Goal: Transaction & Acquisition: Purchase product/service

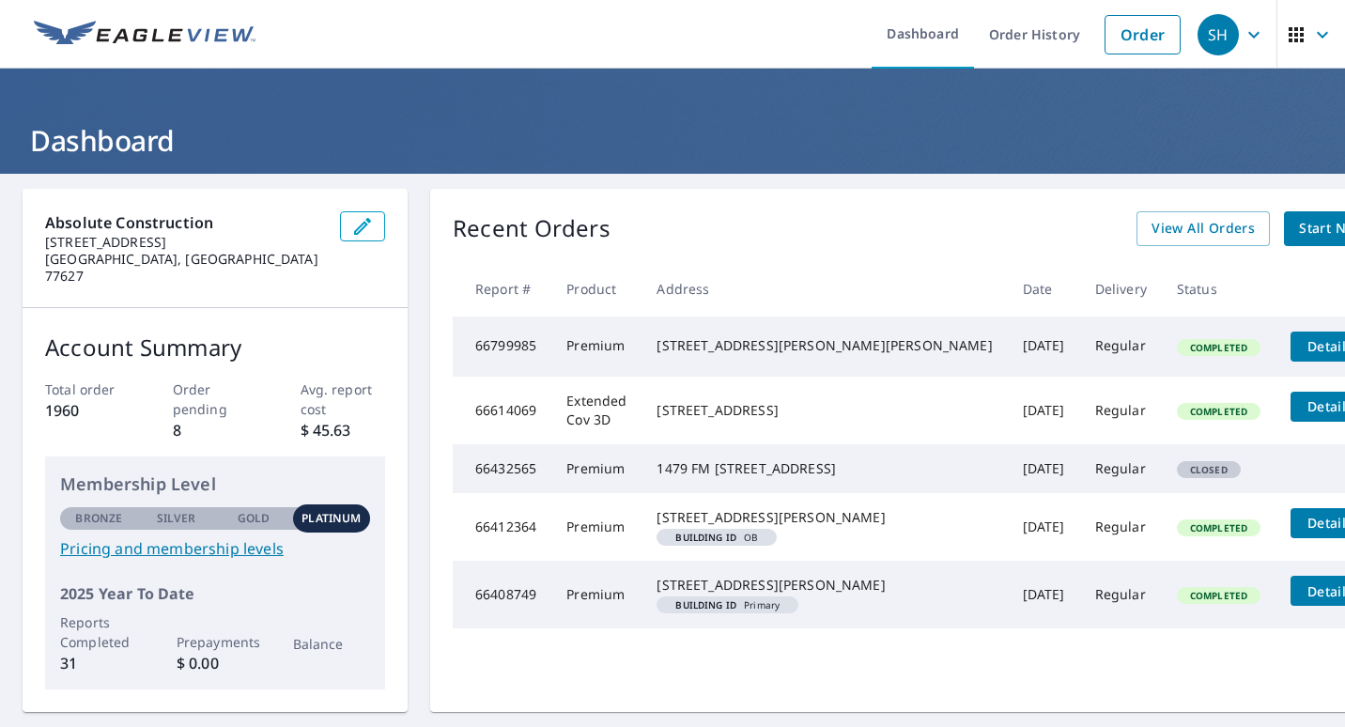
click at [1311, 29] on icon "button" at bounding box center [1322, 34] width 23 height 23
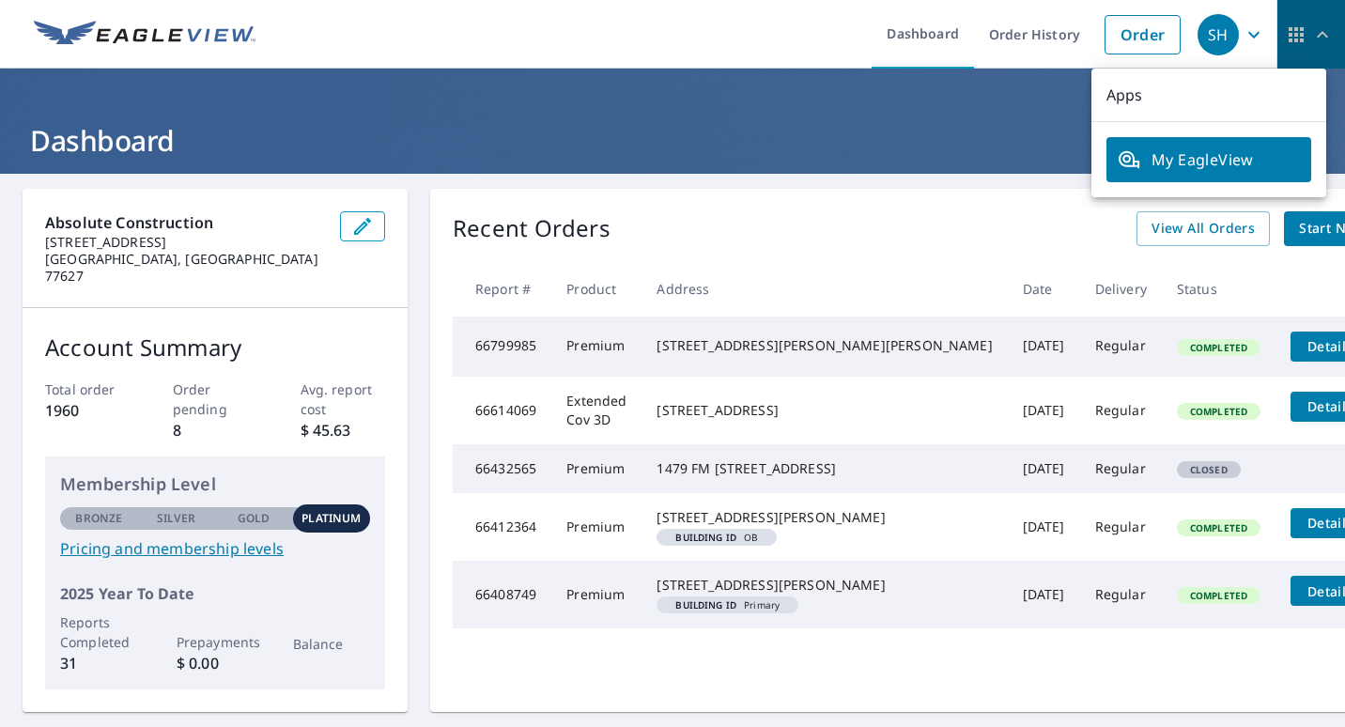
click at [1311, 29] on icon "button" at bounding box center [1322, 34] width 23 height 23
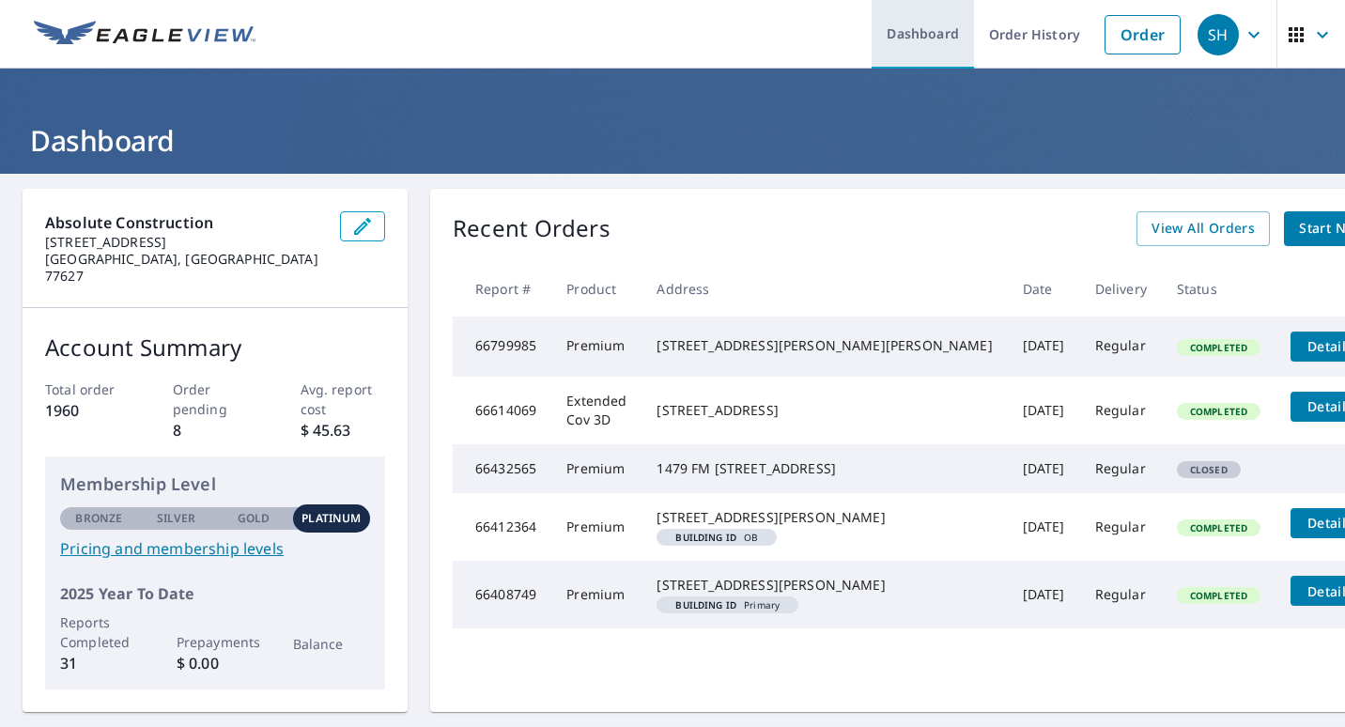
click at [918, 35] on link "Dashboard" at bounding box center [922, 34] width 102 height 69
click at [1299, 218] on span "Start New Order" at bounding box center [1353, 228] width 109 height 23
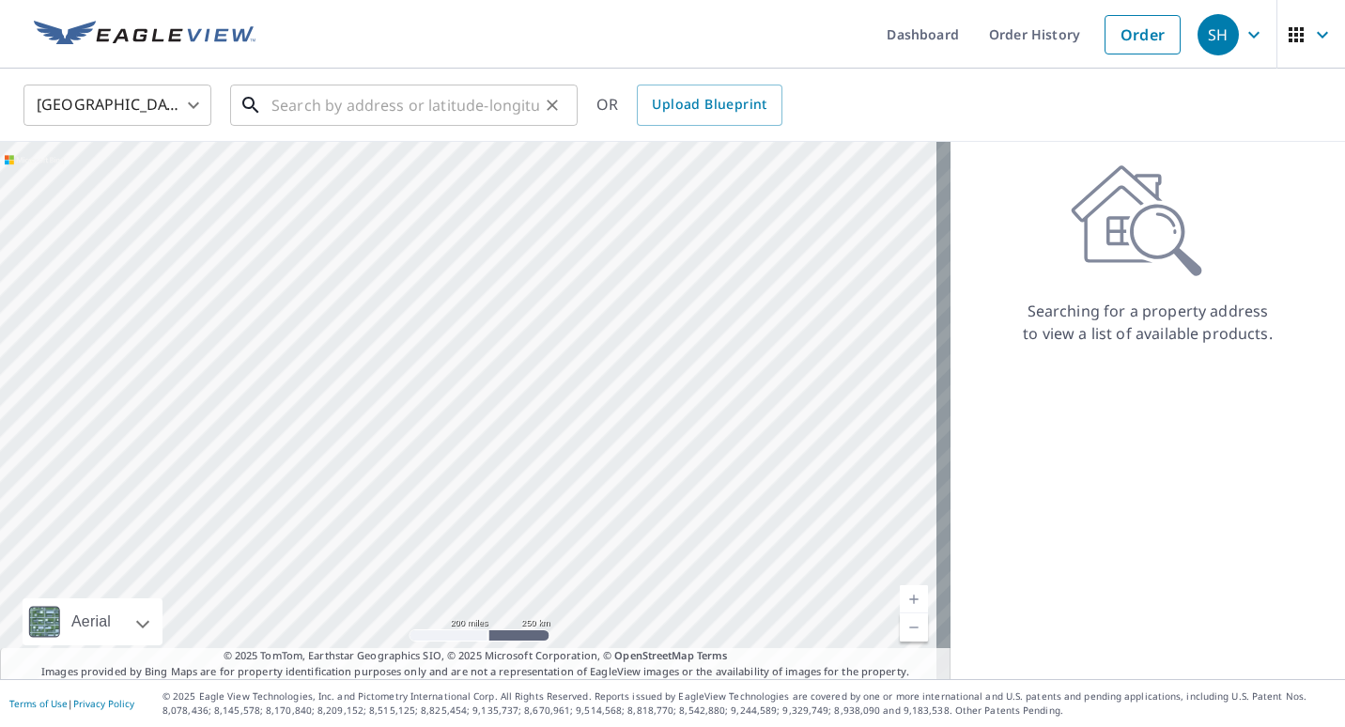
click at [341, 106] on input "text" at bounding box center [405, 105] width 268 height 53
drag, startPoint x: 321, startPoint y: 106, endPoint x: 332, endPoint y: 120, distance: 18.0
click at [321, 106] on input "text" at bounding box center [405, 105] width 268 height 53
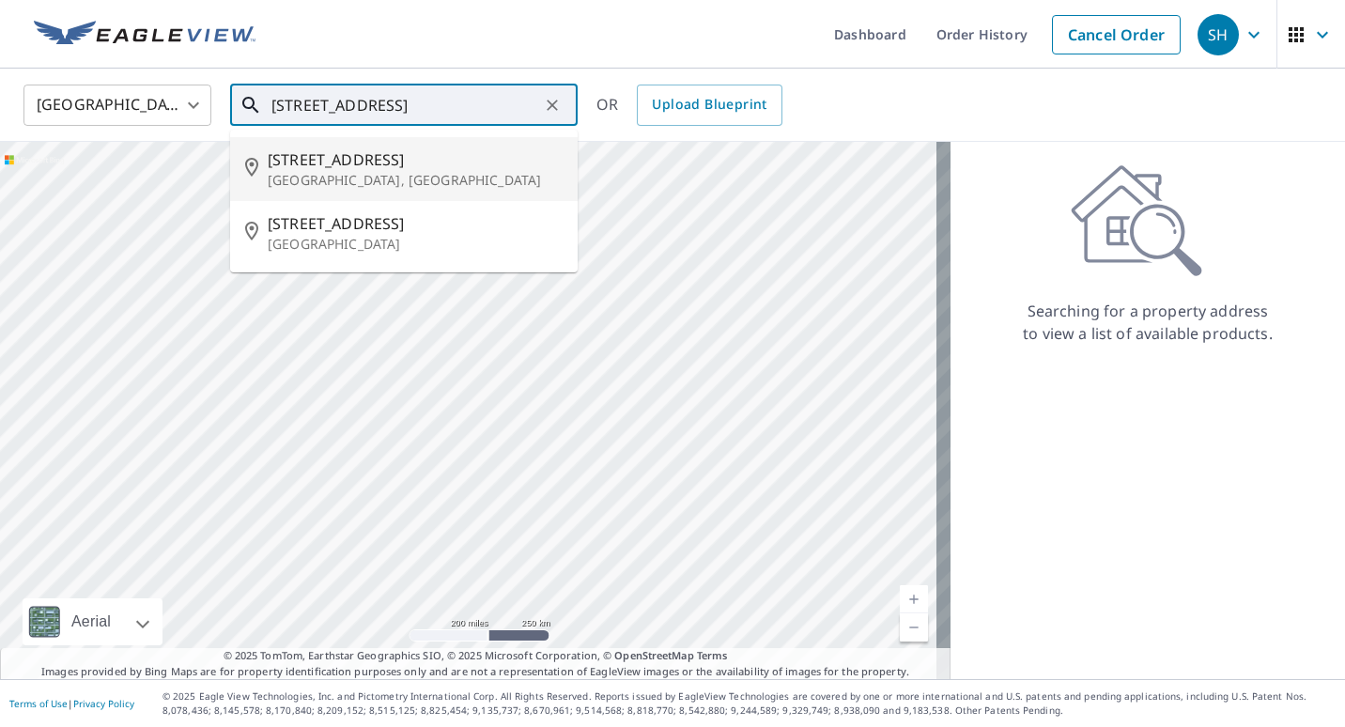
click at [384, 158] on span "[STREET_ADDRESS]" at bounding box center [415, 159] width 295 height 23
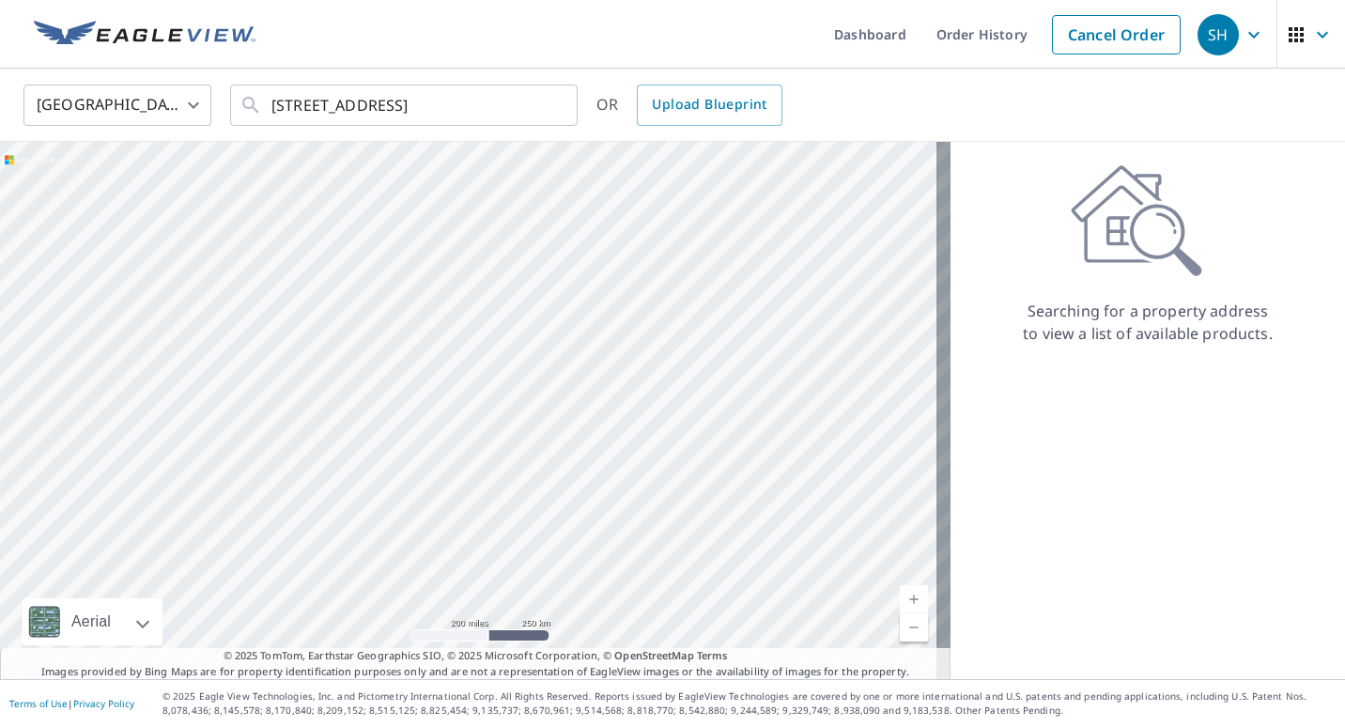
type input "[STREET_ADDRESS]"
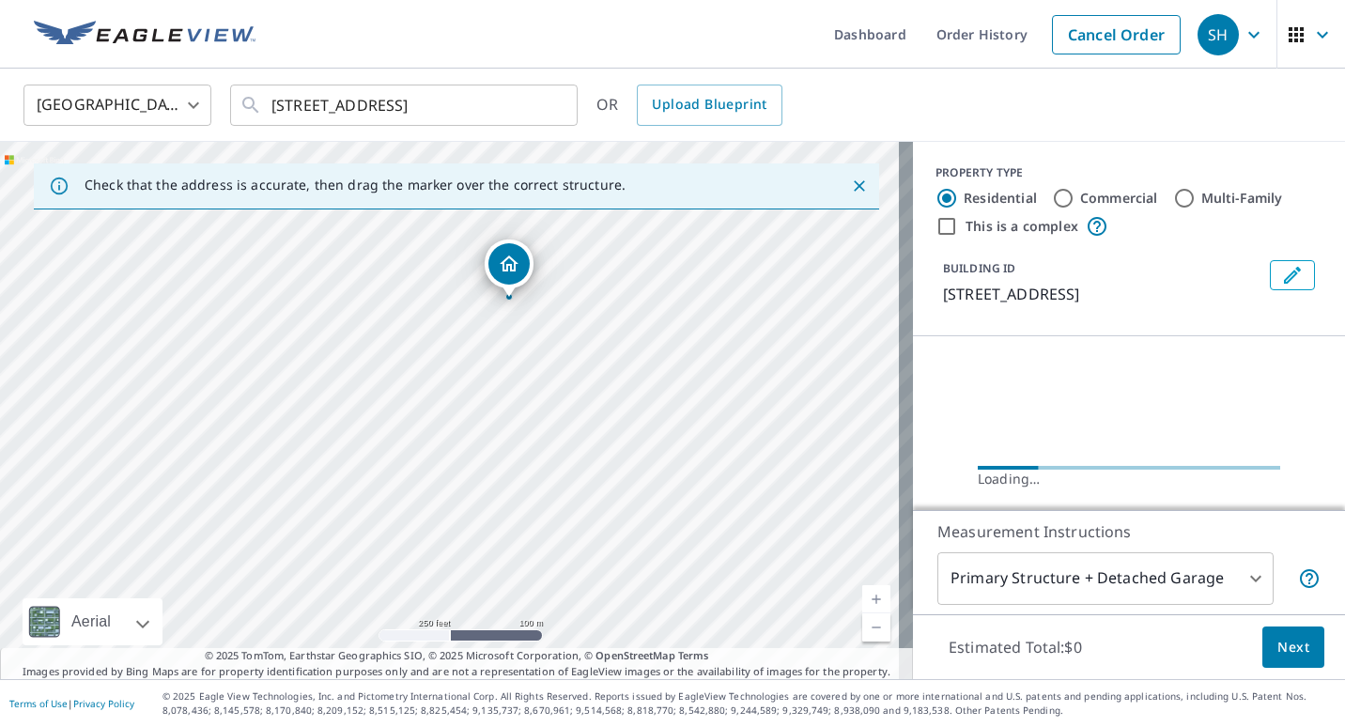
drag, startPoint x: 577, startPoint y: 493, endPoint x: 639, endPoint y: 373, distance: 135.7
click at [639, 373] on div "[STREET_ADDRESS]" at bounding box center [456, 410] width 913 height 537
drag, startPoint x: 520, startPoint y: 250, endPoint x: 474, endPoint y: 490, distance: 244.7
drag, startPoint x: 550, startPoint y: 520, endPoint x: 595, endPoint y: 436, distance: 95.8
click at [595, 436] on div "[STREET_ADDRESS]" at bounding box center [456, 410] width 913 height 537
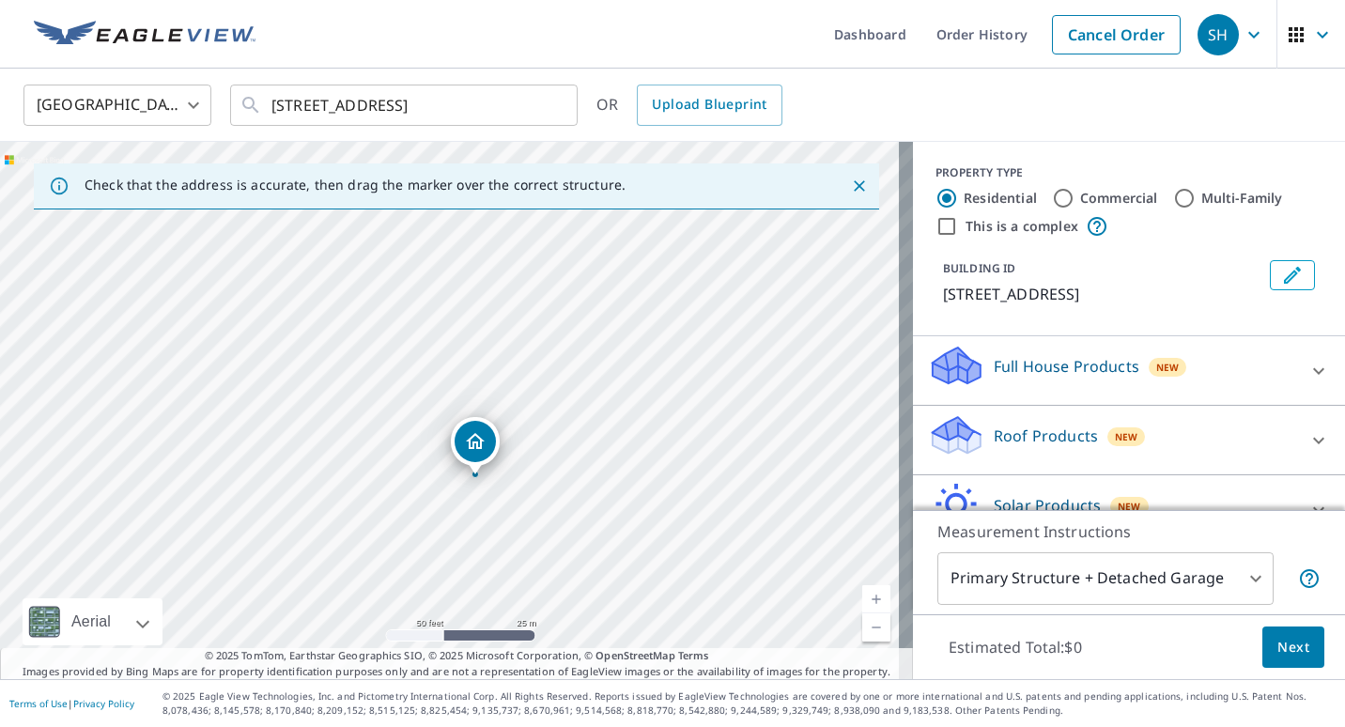
drag, startPoint x: 517, startPoint y: 340, endPoint x: 613, endPoint y: 327, distance: 96.7
click at [613, 327] on div "[STREET_ADDRESS]" at bounding box center [456, 410] width 913 height 537
drag, startPoint x: 472, startPoint y: 444, endPoint x: 488, endPoint y: 393, distance: 53.2
click at [1238, 578] on body "SH SH Dashboard Order History Cancel Order SH [GEOGRAPHIC_DATA] [GEOGRAPHIC_DAT…" at bounding box center [672, 363] width 1345 height 727
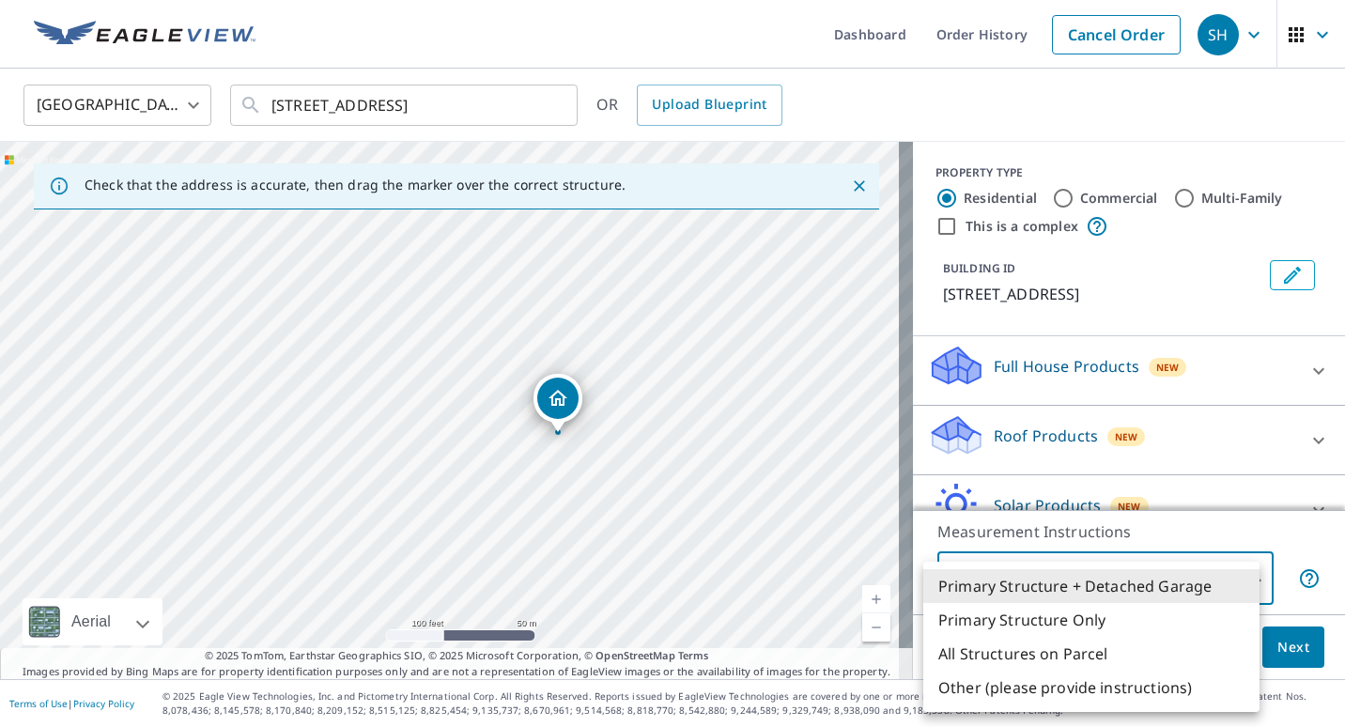
click at [1068, 616] on li "Primary Structure Only" at bounding box center [1091, 620] width 336 height 34
type input "2"
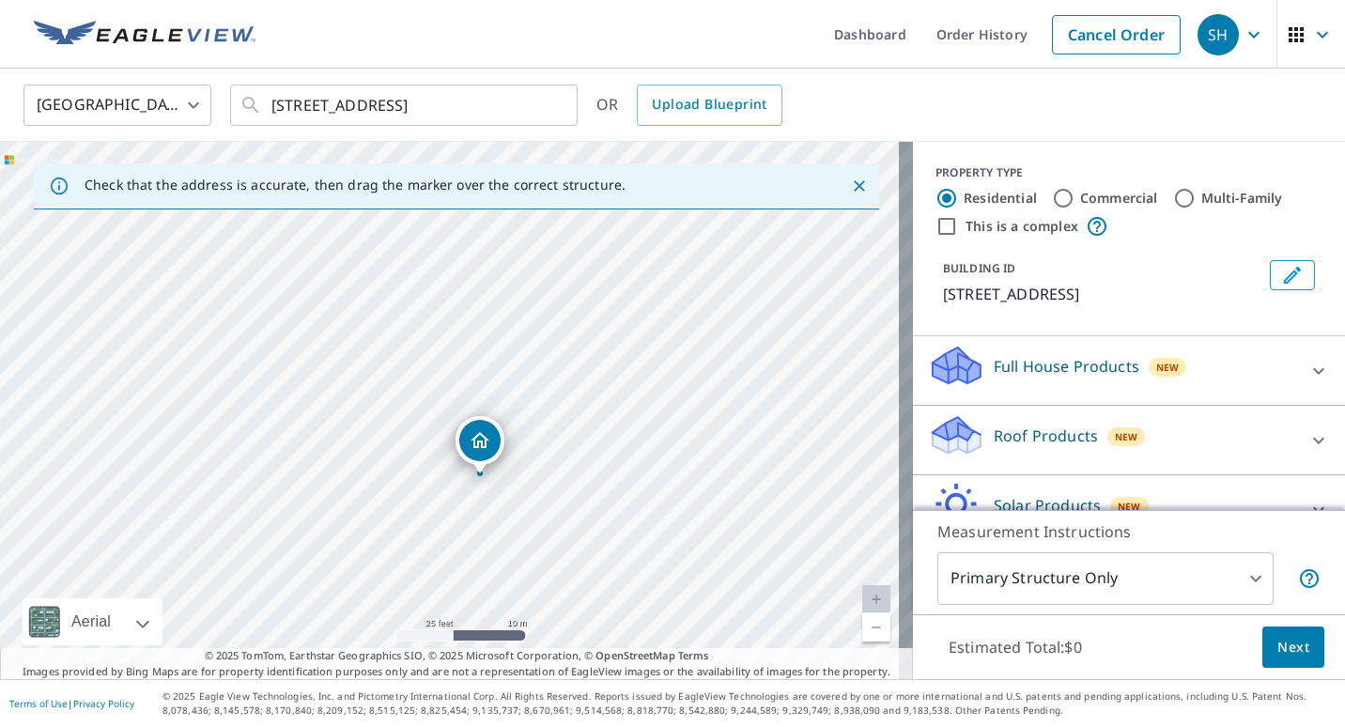
drag, startPoint x: 486, startPoint y: 432, endPoint x: 484, endPoint y: 449, distance: 17.1
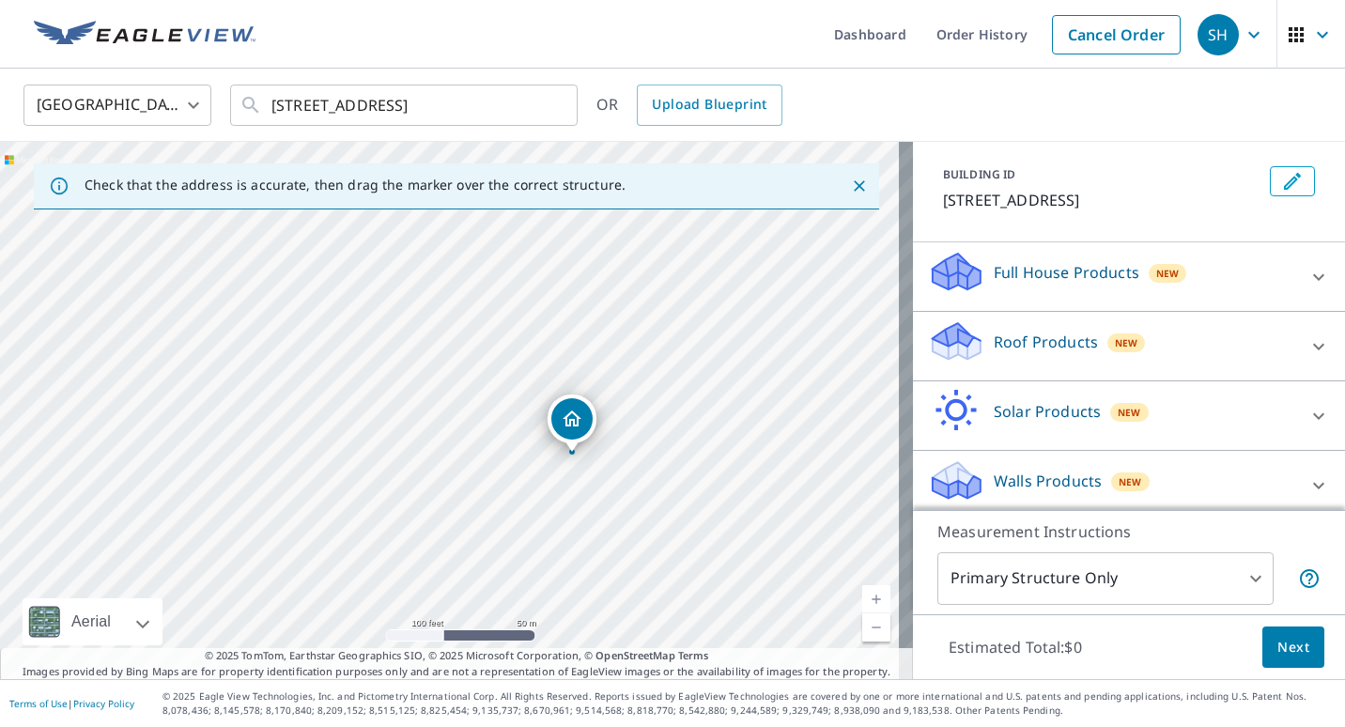
scroll to position [104, 0]
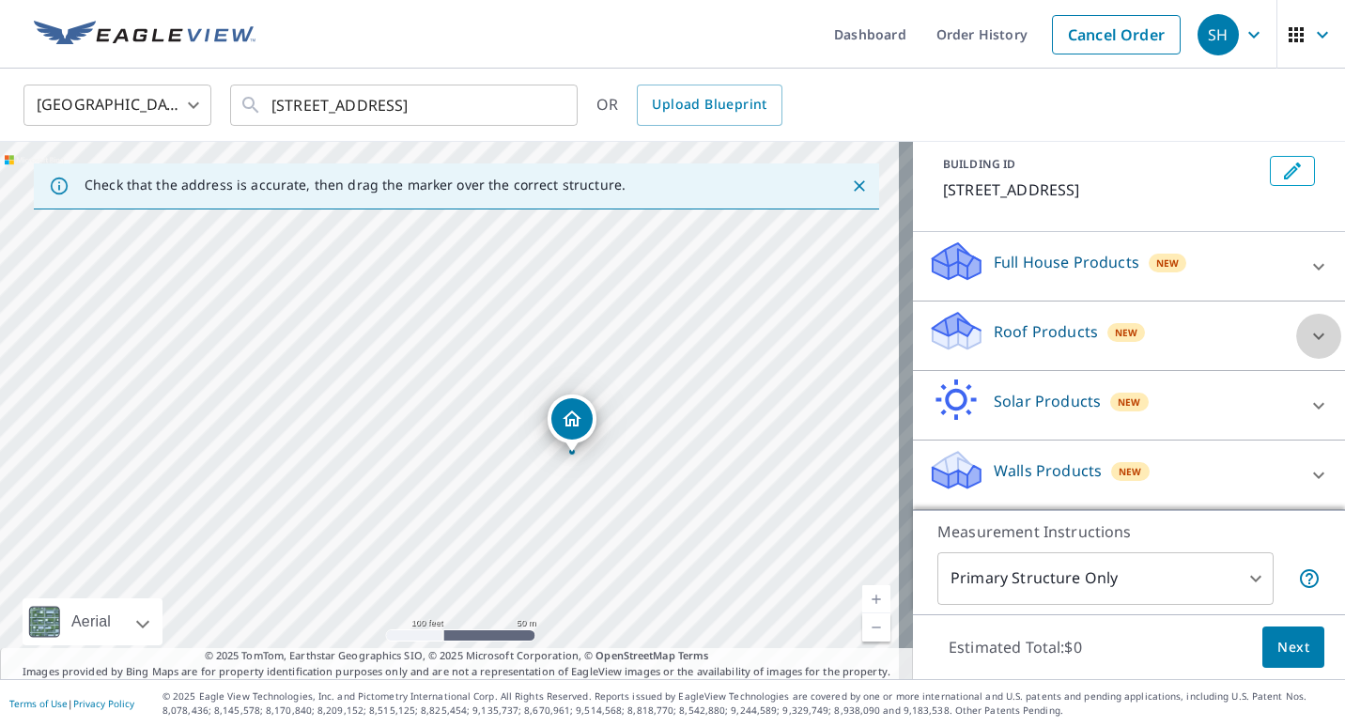
click at [1307, 343] on icon at bounding box center [1318, 336] width 23 height 23
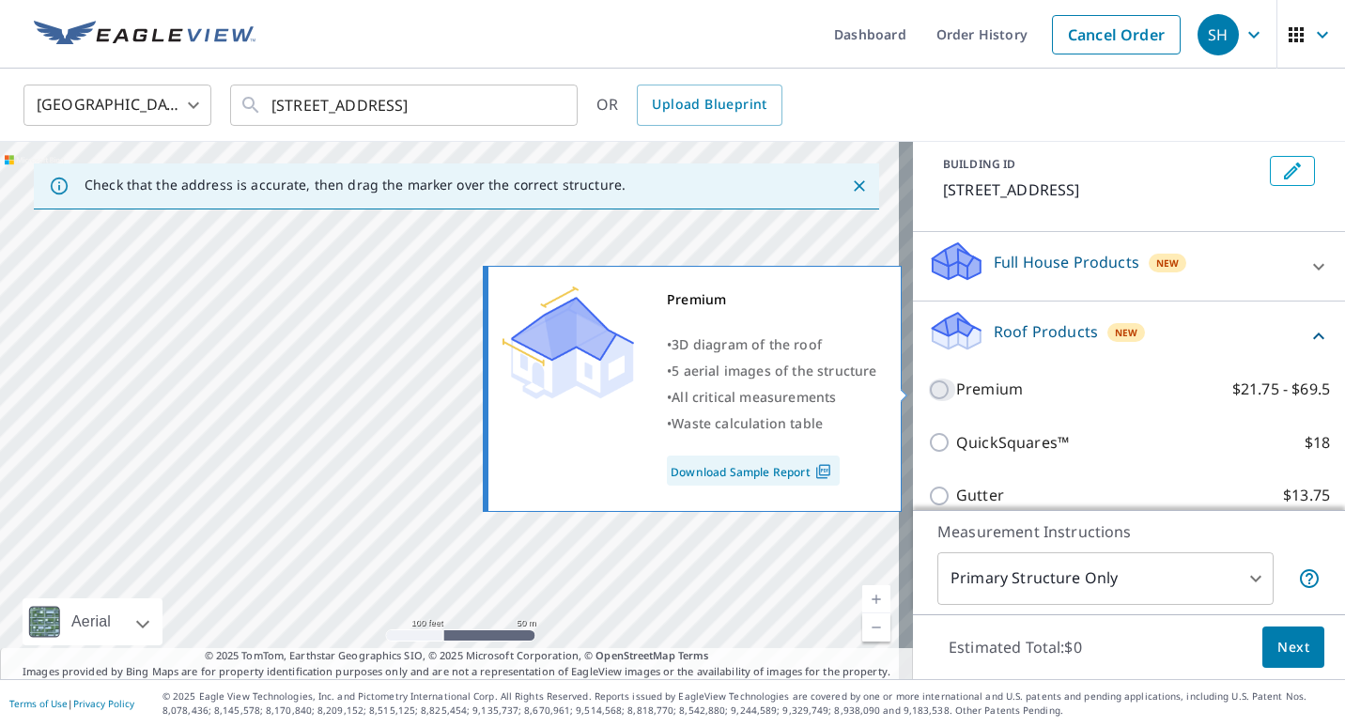
click at [928, 386] on input "Premium $21.75 - $69.5" at bounding box center [942, 389] width 28 height 23
checkbox input "true"
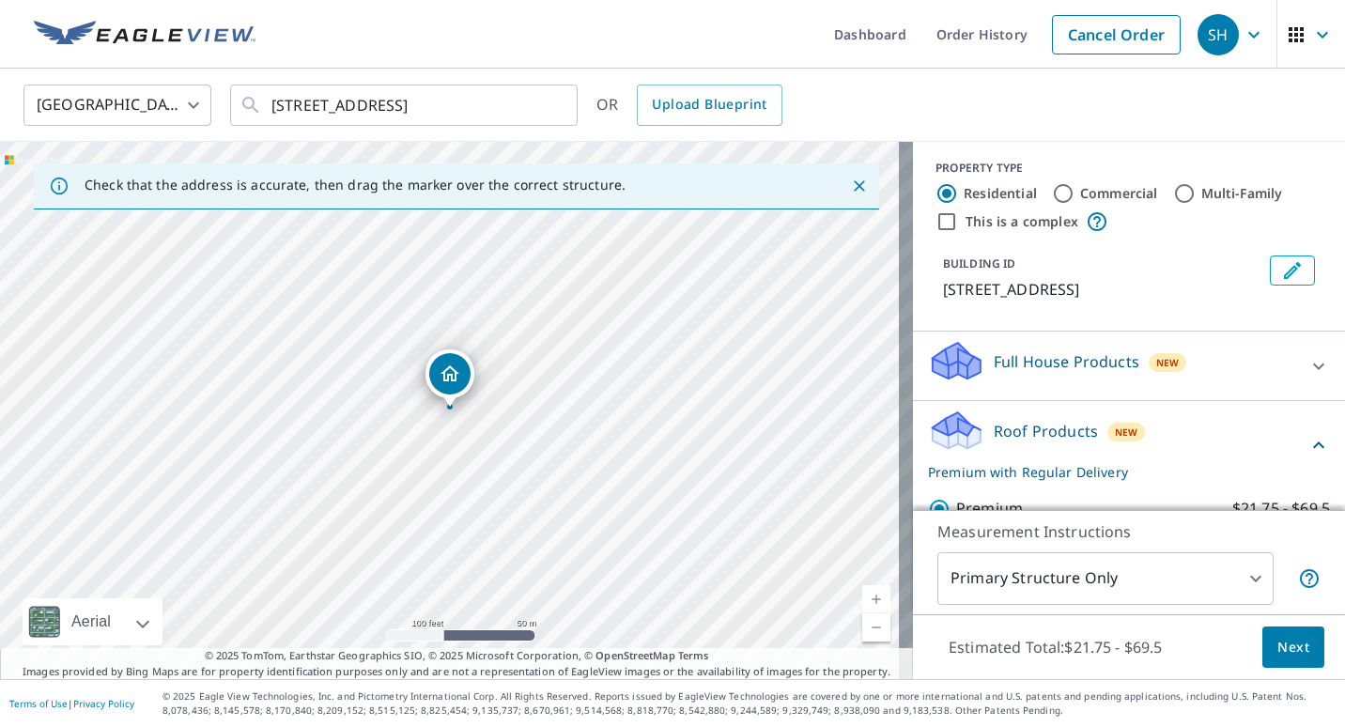
scroll to position [0, 0]
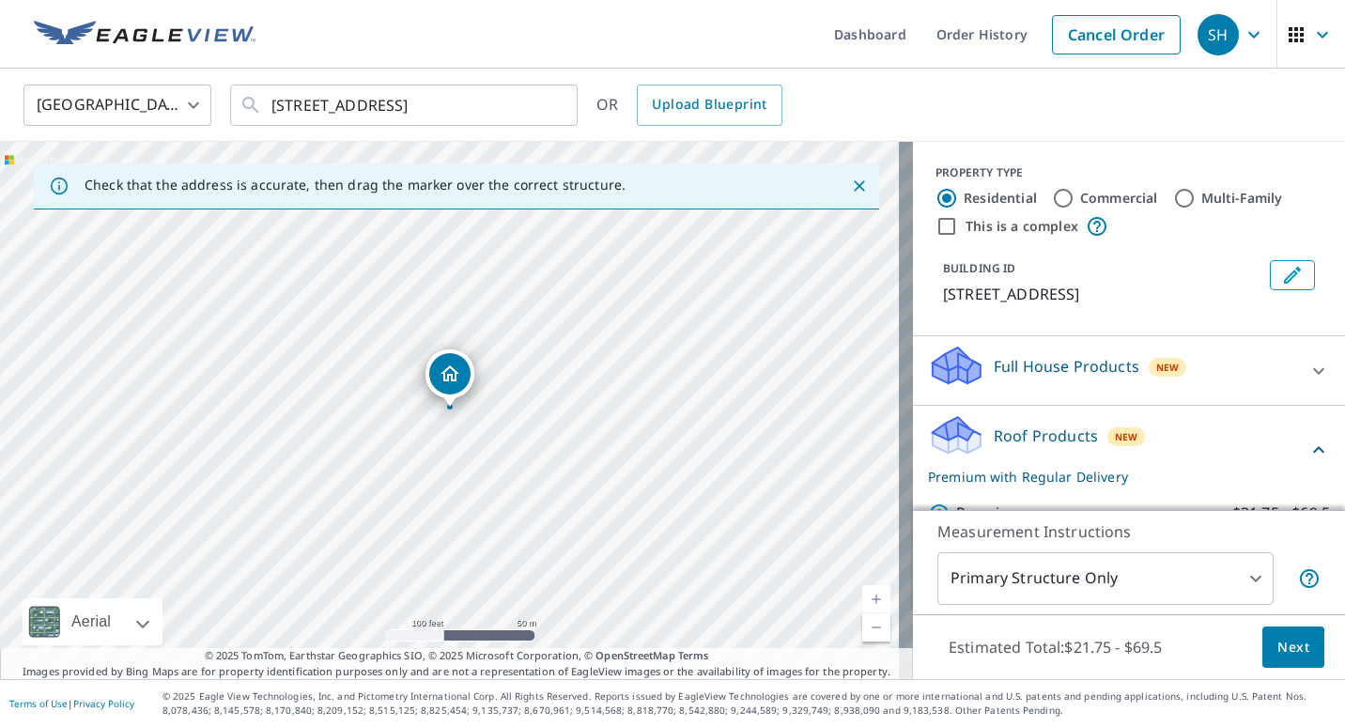
click at [1281, 271] on icon "Edit building 1" at bounding box center [1292, 275] width 23 height 23
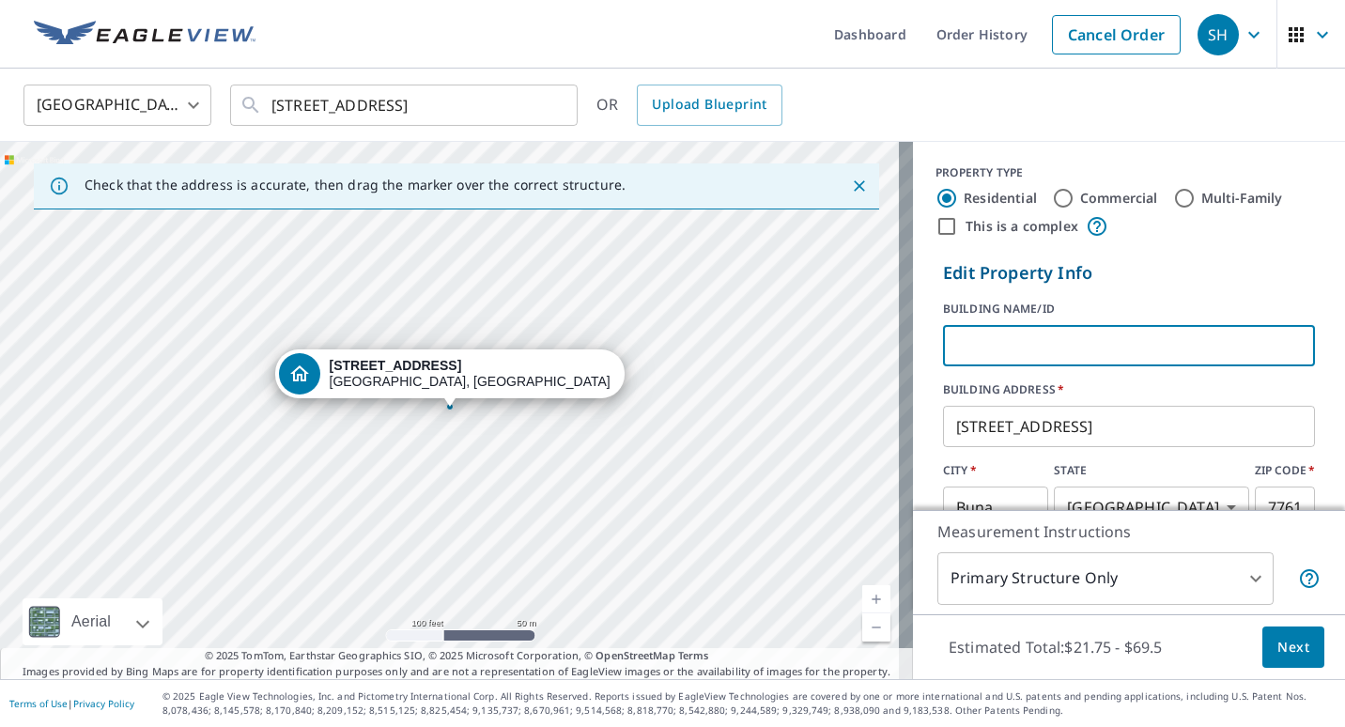
click at [963, 338] on input "text" at bounding box center [1129, 345] width 372 height 53
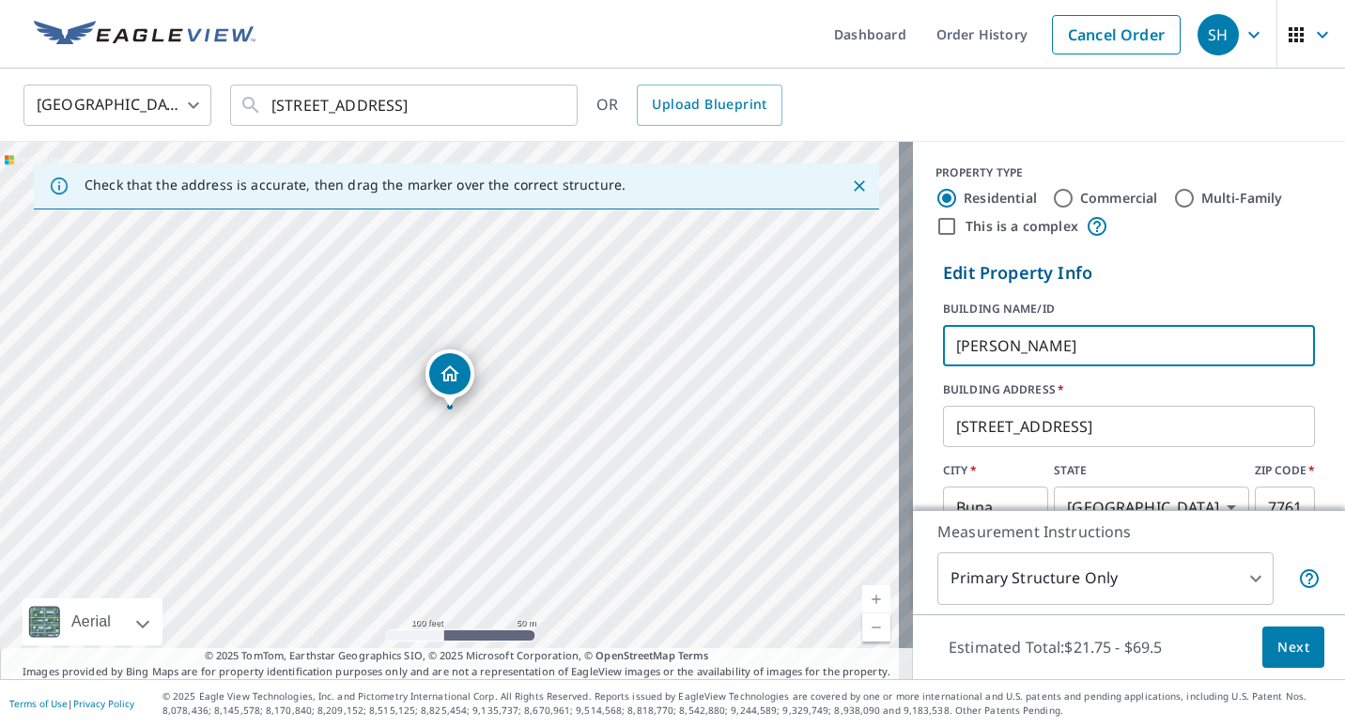
type input "[PERSON_NAME]"
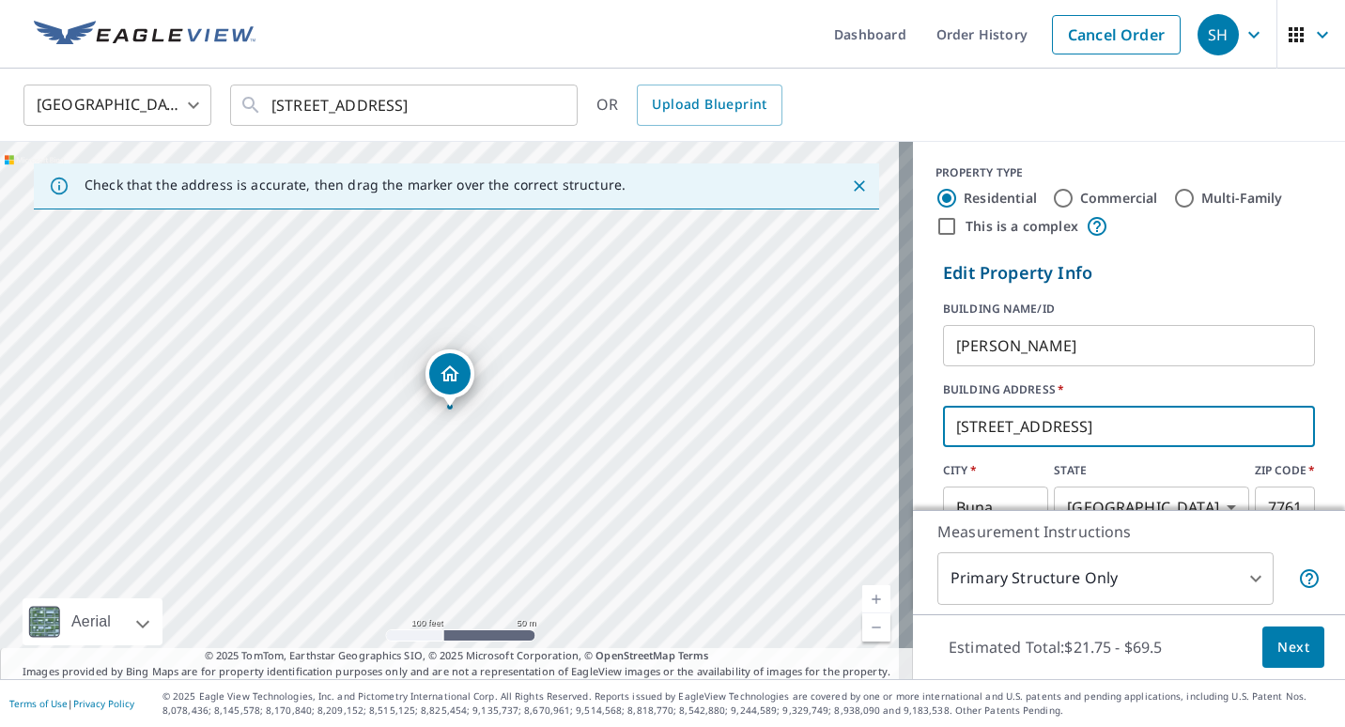
drag, startPoint x: 973, startPoint y: 425, endPoint x: 915, endPoint y: 428, distance: 58.3
click at [915, 428] on div "Edit Property Info BUILDING NAME/ID Dexter A ​ BUILDING ADDRESS   * [STREET_ADD…" at bounding box center [1129, 424] width 432 height 343
click at [1088, 427] on input "[STREET_ADDRESS]" at bounding box center [1129, 426] width 372 height 53
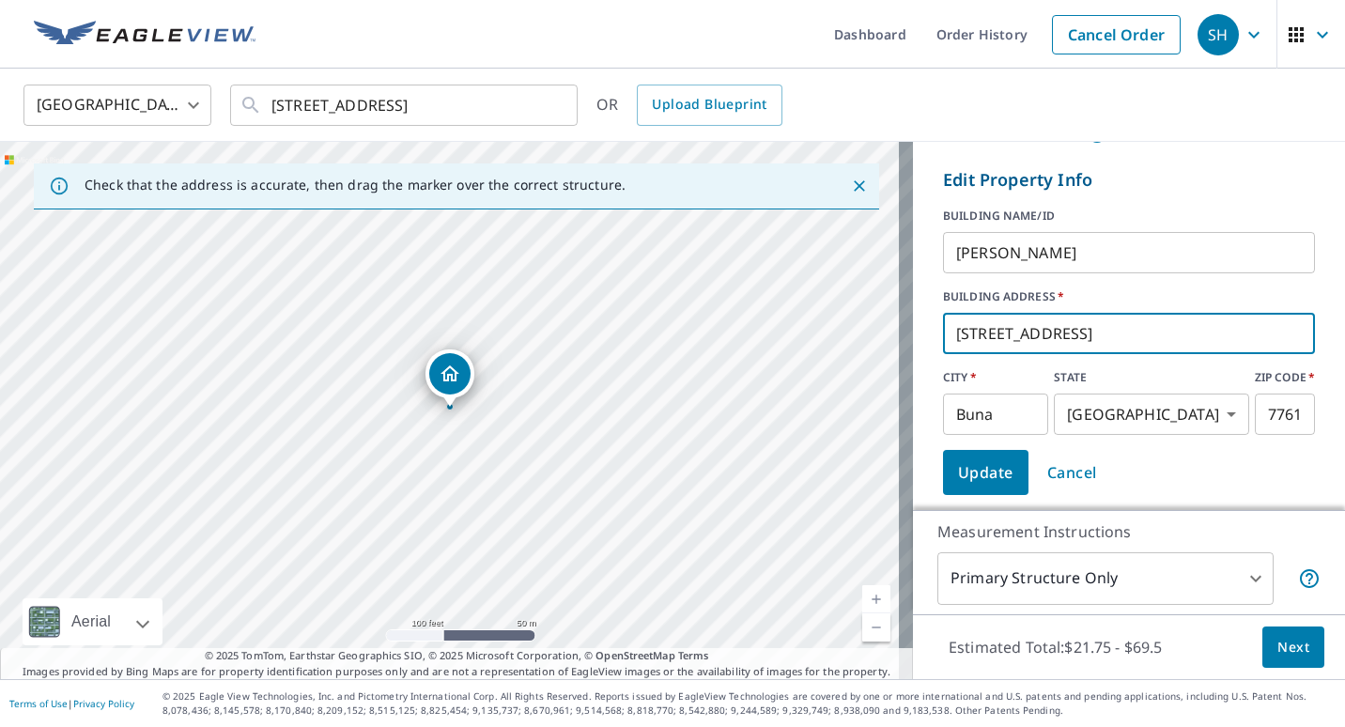
scroll to position [94, 0]
type input "[STREET_ADDRESS]"
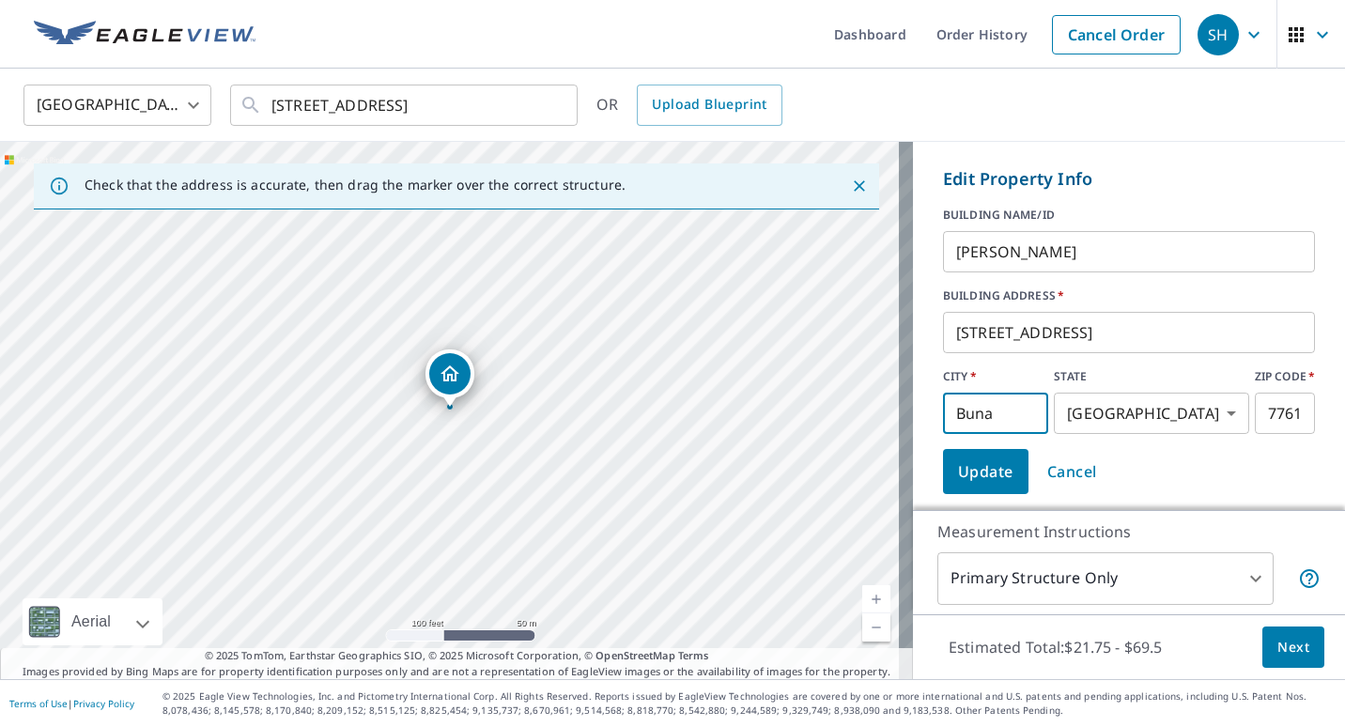
drag, startPoint x: 986, startPoint y: 410, endPoint x: 892, endPoint y: 412, distance: 93.9
click at [892, 412] on div "Check that the address is accurate, then drag the marker over the correct struc…" at bounding box center [672, 410] width 1345 height 537
type input "[GEOGRAPHIC_DATA]"
drag, startPoint x: 1276, startPoint y: 416, endPoint x: 1181, endPoint y: 420, distance: 94.9
click at [1181, 420] on div "CITY   * [GEOGRAPHIC_DATA] ​ STATE [US_STATE] [GEOGRAPHIC_DATA] ​ ZIP CODE   * …" at bounding box center [1129, 401] width 372 height 66
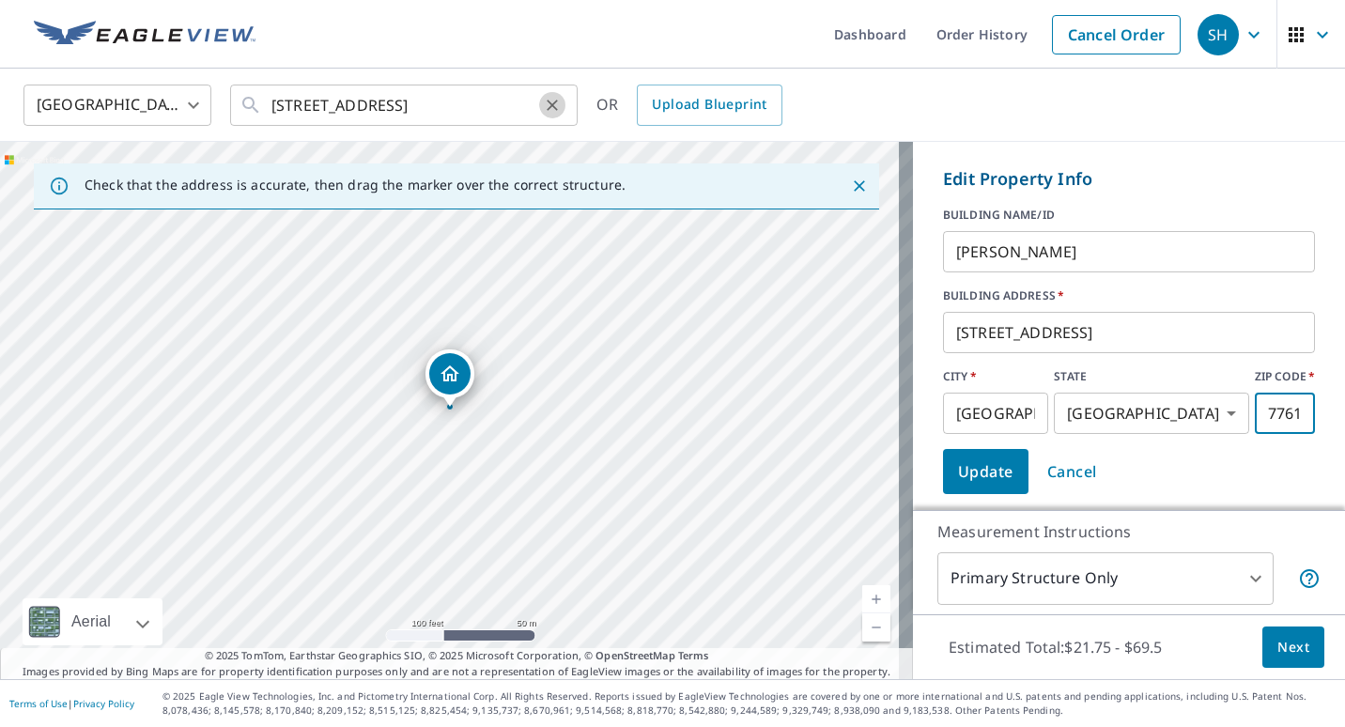
click at [543, 107] on icon "Clear" at bounding box center [552, 105] width 19 height 19
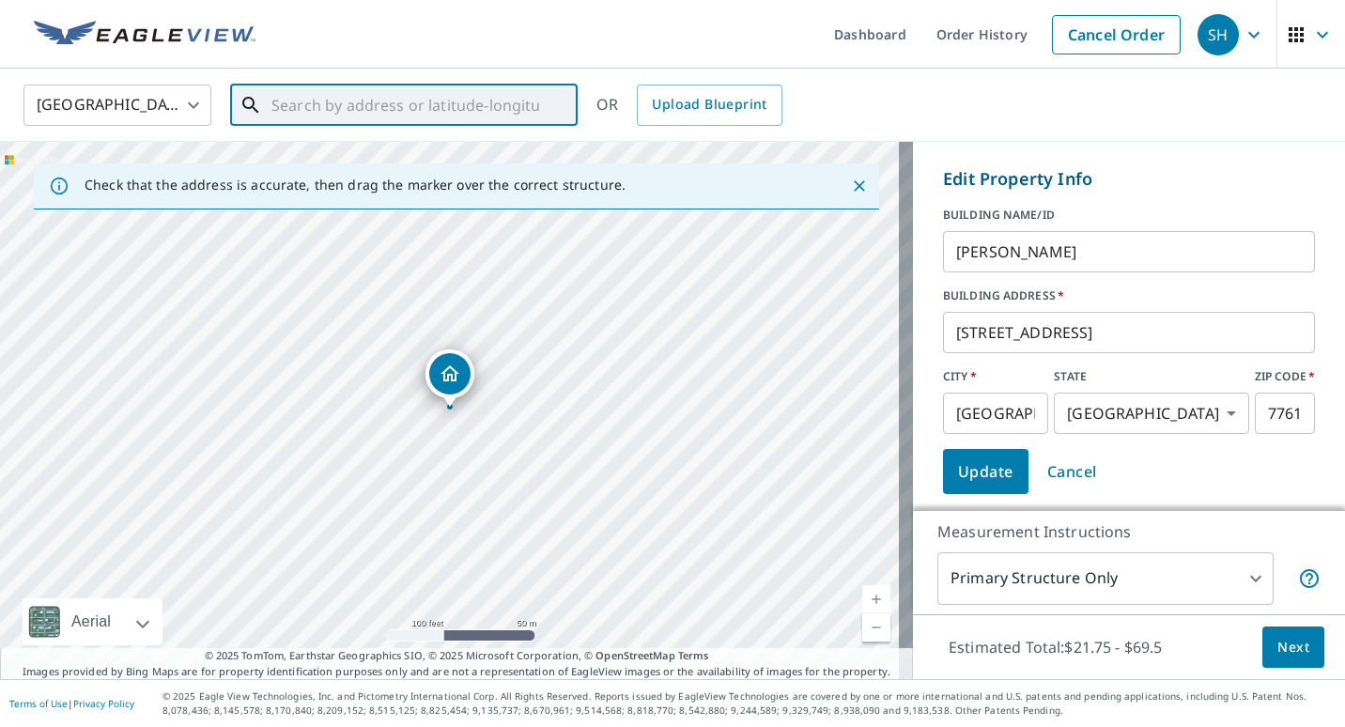
click at [386, 107] on input "text" at bounding box center [405, 105] width 268 height 53
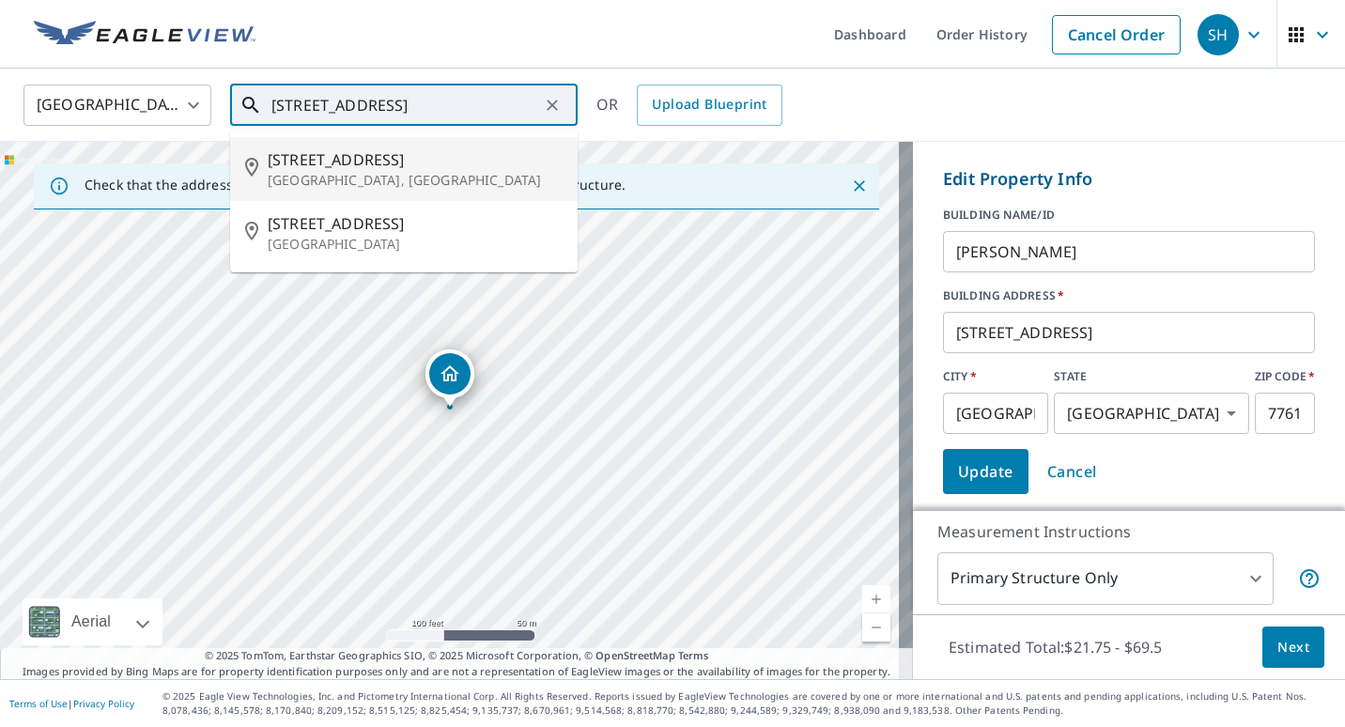
click at [370, 165] on span "[STREET_ADDRESS]" at bounding box center [415, 159] width 295 height 23
type input "[STREET_ADDRESS]"
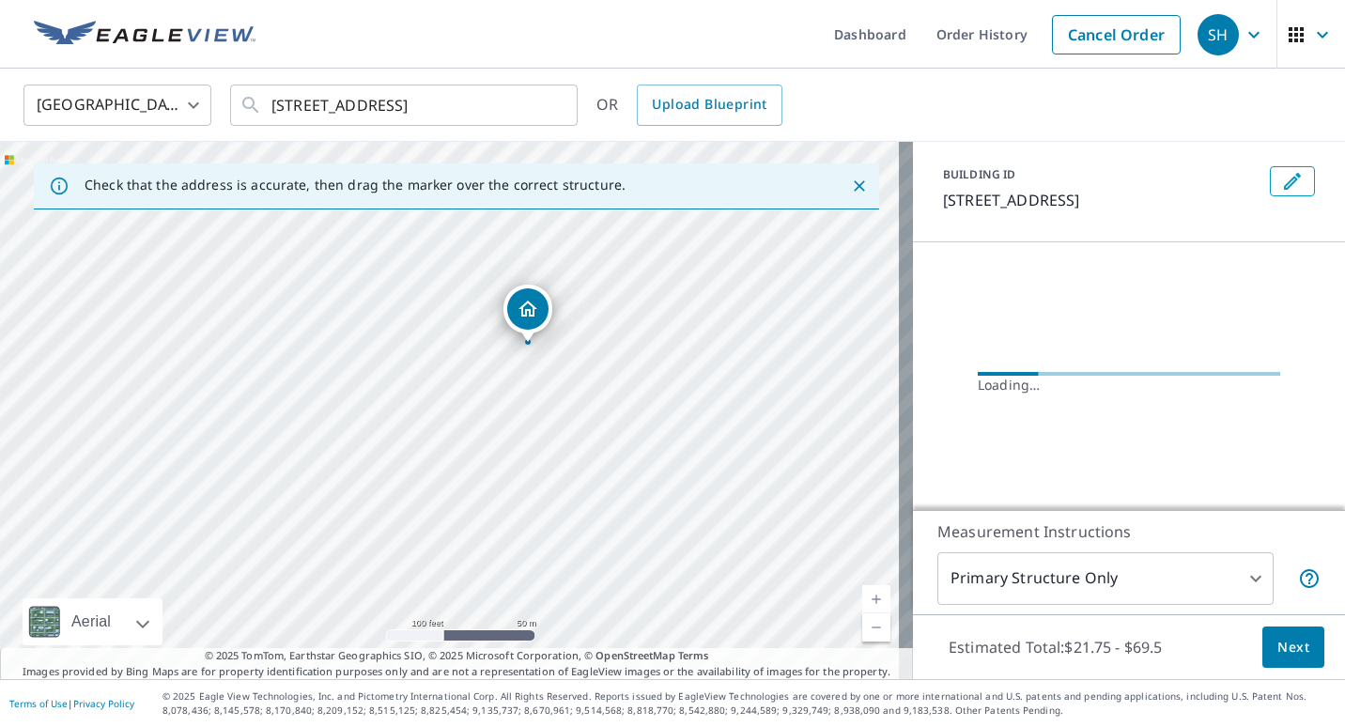
drag, startPoint x: 487, startPoint y: 439, endPoint x: 575, endPoint y: 343, distance: 130.3
click at [575, 349] on div "[STREET_ADDRESS]" at bounding box center [456, 410] width 913 height 537
drag, startPoint x: 536, startPoint y: 290, endPoint x: 485, endPoint y: 432, distance: 150.6
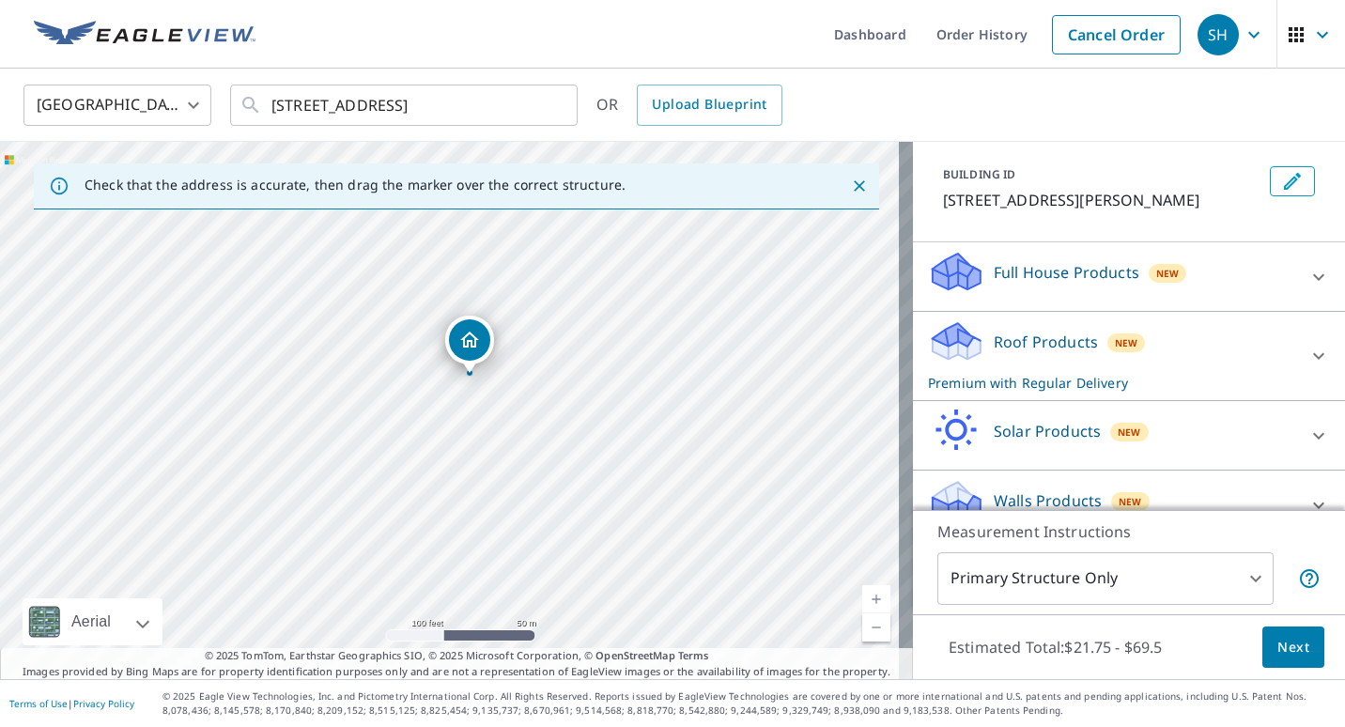
drag, startPoint x: 609, startPoint y: 429, endPoint x: 662, endPoint y: 259, distance: 177.9
click at [662, 259] on div "[STREET_ADDRESS][PERSON_NAME]" at bounding box center [456, 410] width 913 height 537
drag, startPoint x: 474, startPoint y: 336, endPoint x: 402, endPoint y: 508, distance: 186.4
drag, startPoint x: 509, startPoint y: 443, endPoint x: 494, endPoint y: 314, distance: 130.4
click at [543, 325] on div "[STREET_ADDRESS][PERSON_NAME]" at bounding box center [456, 410] width 913 height 537
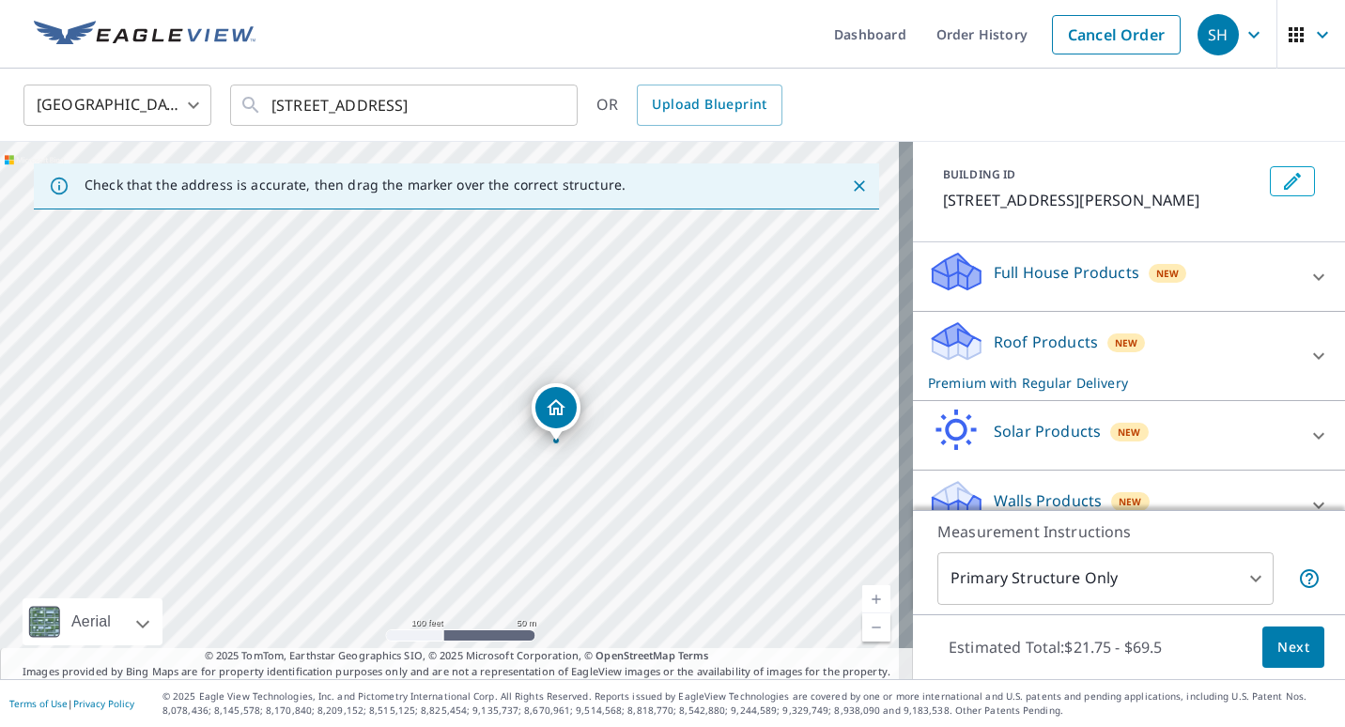
drag, startPoint x: 484, startPoint y: 269, endPoint x: 556, endPoint y: 421, distance: 168.4
drag, startPoint x: 404, startPoint y: 404, endPoint x: 708, endPoint y: 437, distance: 306.0
click at [708, 437] on div "[STREET_ADDRESS]" at bounding box center [456, 410] width 913 height 537
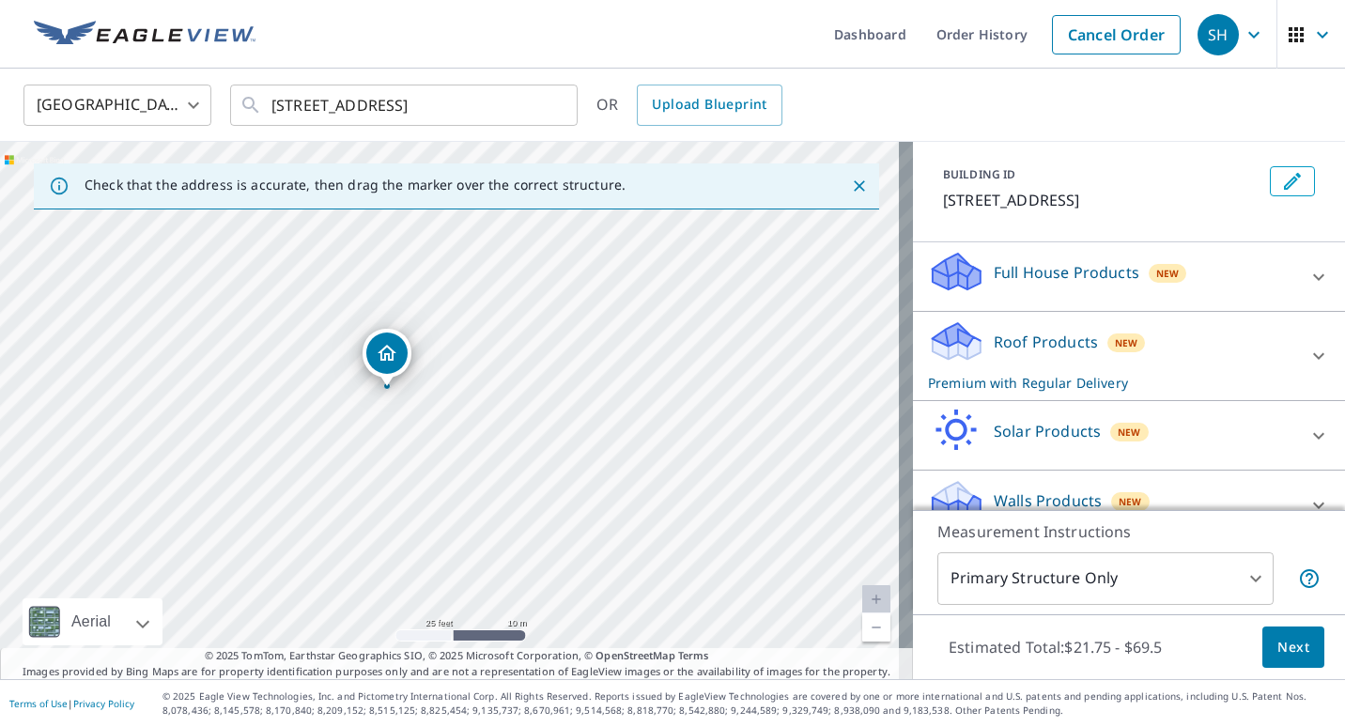
drag, startPoint x: 435, startPoint y: 376, endPoint x: 382, endPoint y: 353, distance: 57.2
click at [1218, 343] on div "Roof Products New Premium with Regular Delivery" at bounding box center [1112, 355] width 368 height 73
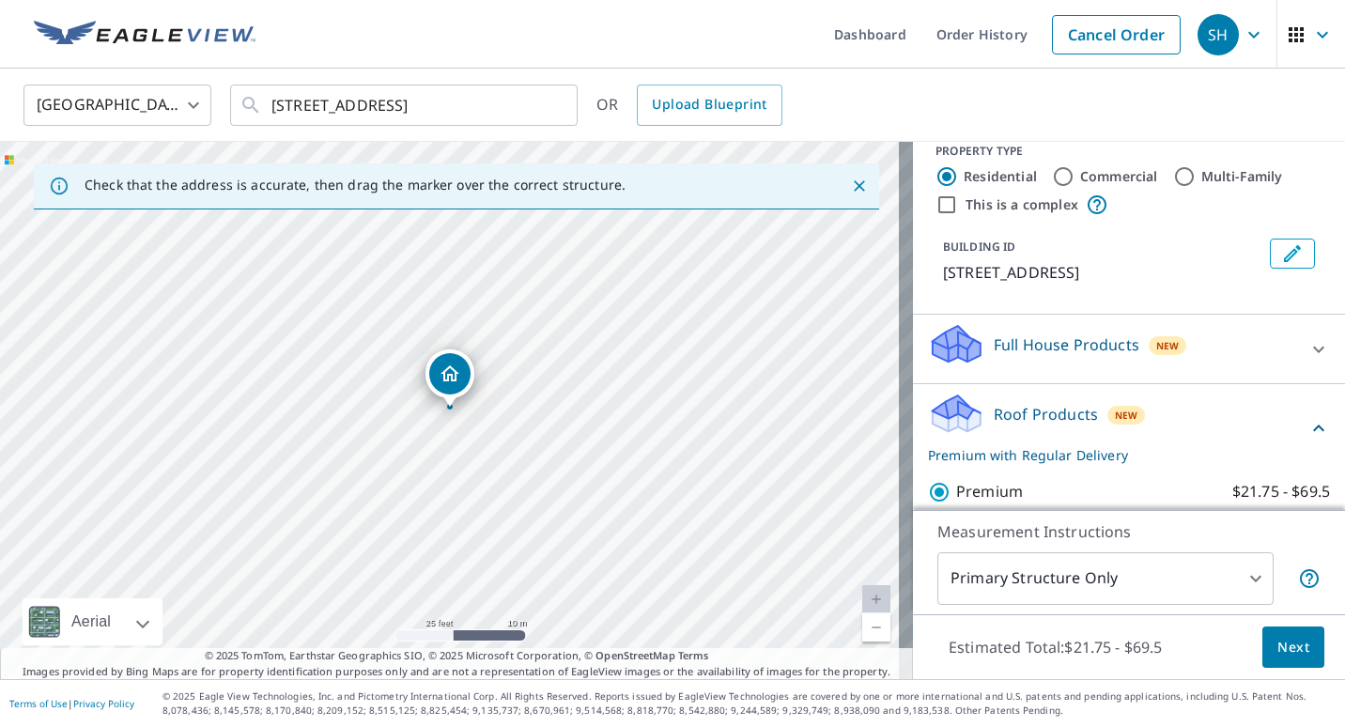
scroll to position [5, 0]
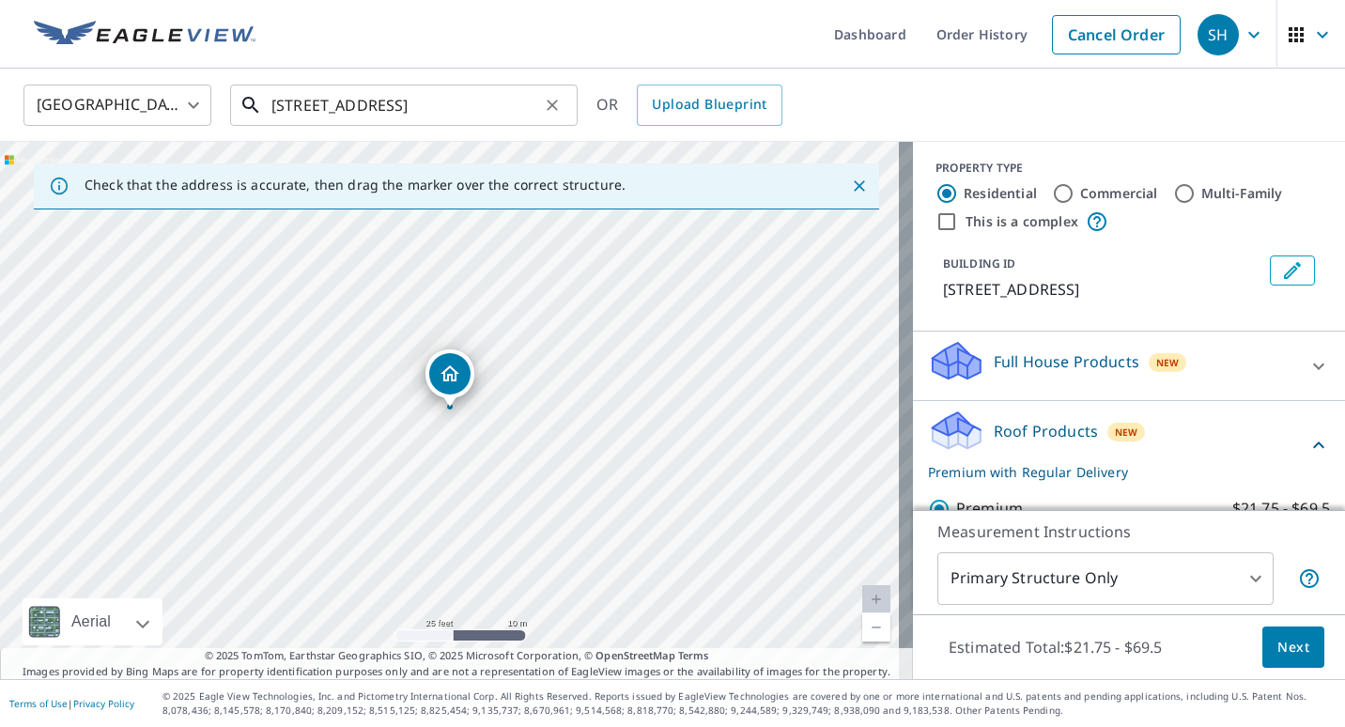
click at [499, 106] on input "[STREET_ADDRESS]" at bounding box center [405, 105] width 268 height 53
click at [1281, 275] on icon "Edit building 1" at bounding box center [1292, 270] width 23 height 23
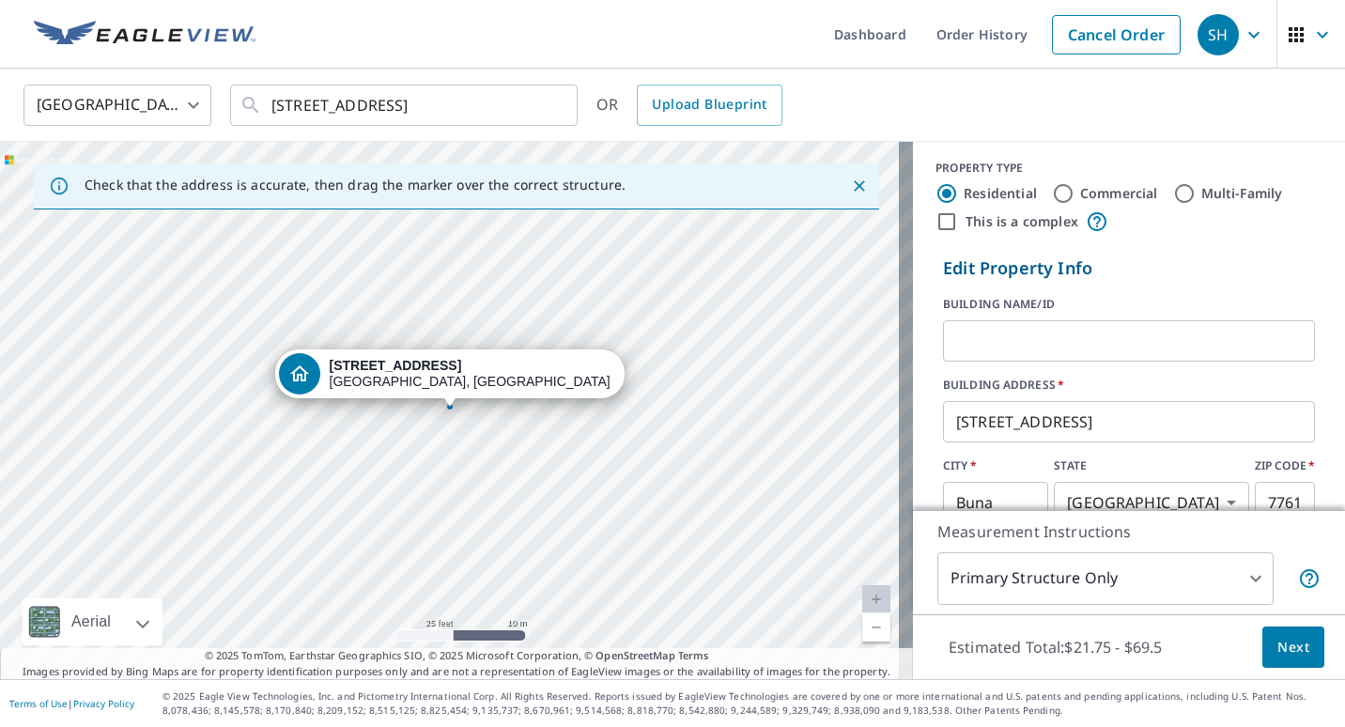
click at [978, 345] on input "text" at bounding box center [1129, 341] width 372 height 53
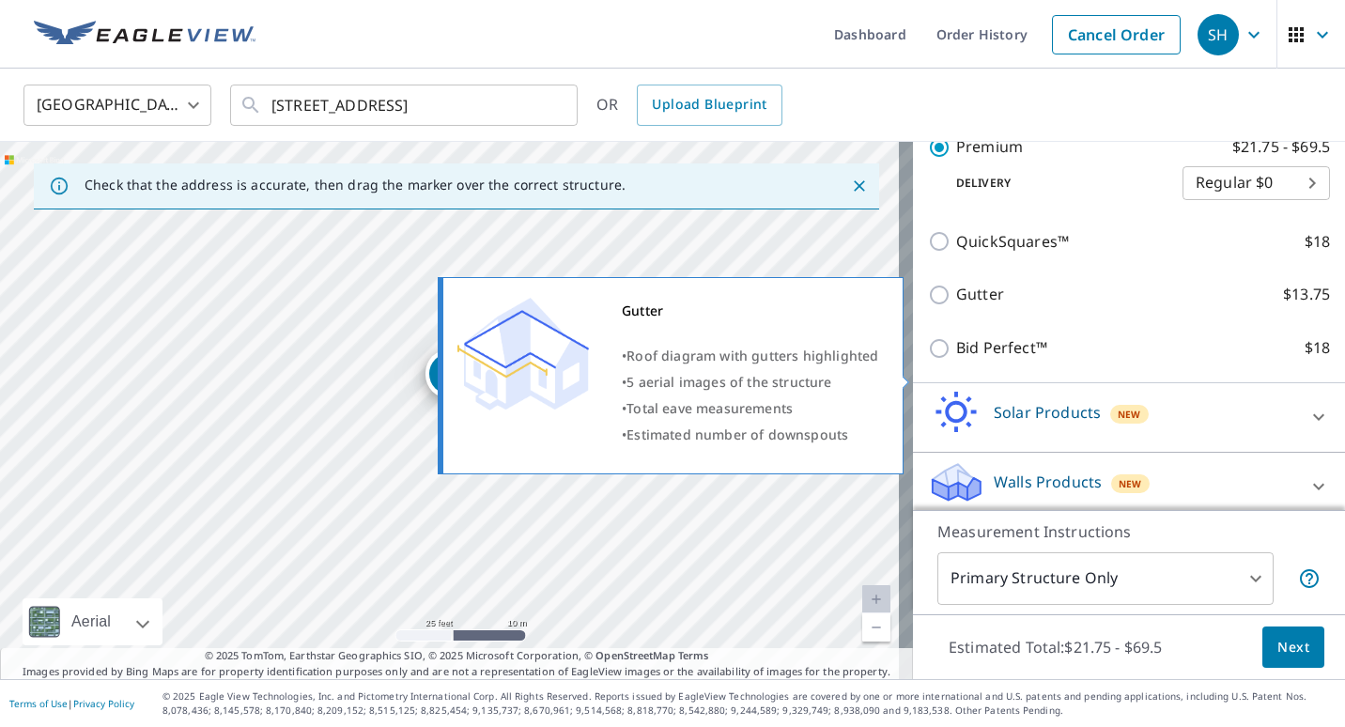
scroll to position [663, 0]
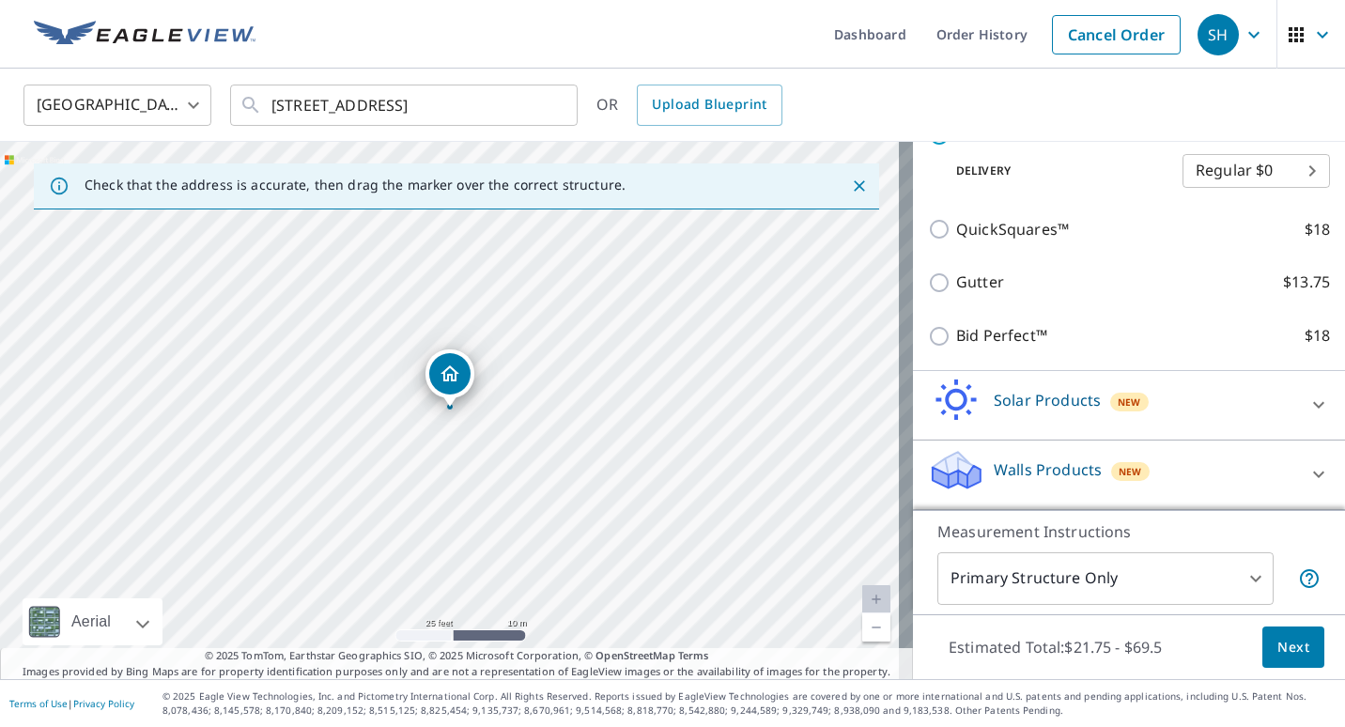
type input "[STREET_ADDRESS]"
click at [1285, 642] on span "Next" at bounding box center [1293, 647] width 32 height 23
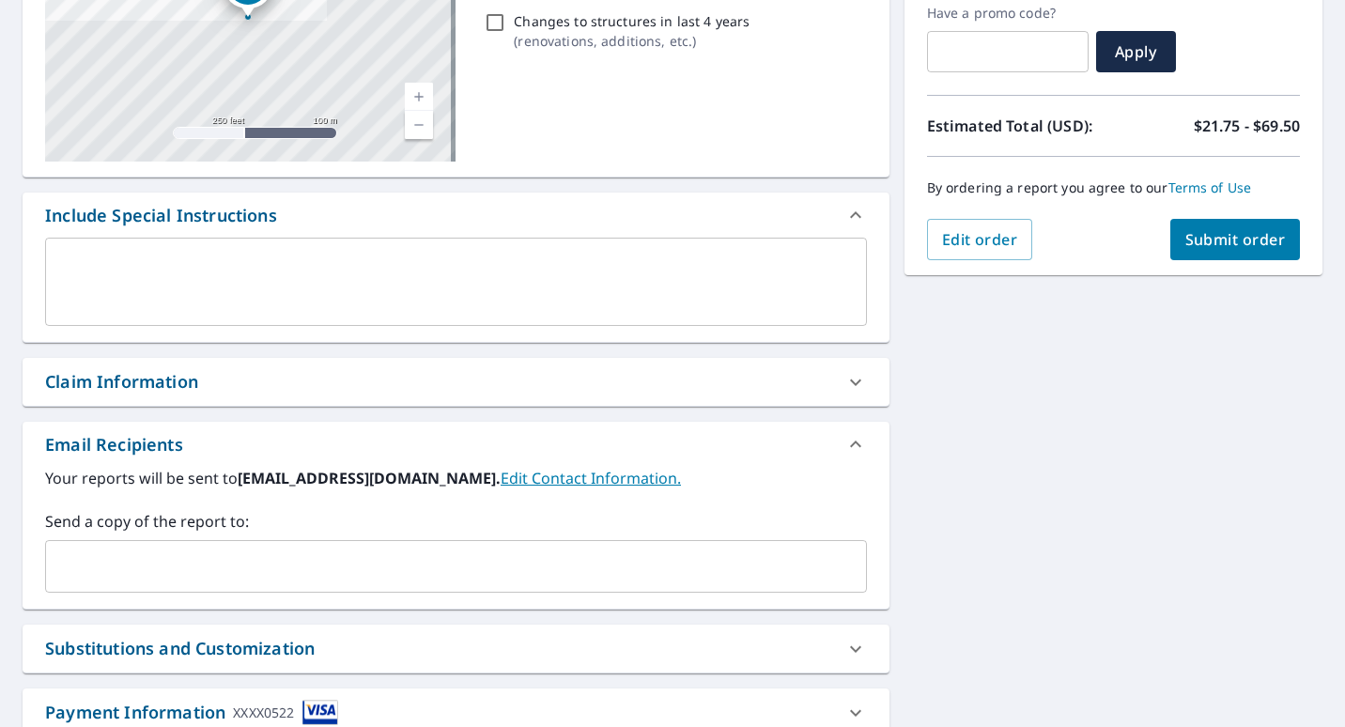
scroll to position [376, 0]
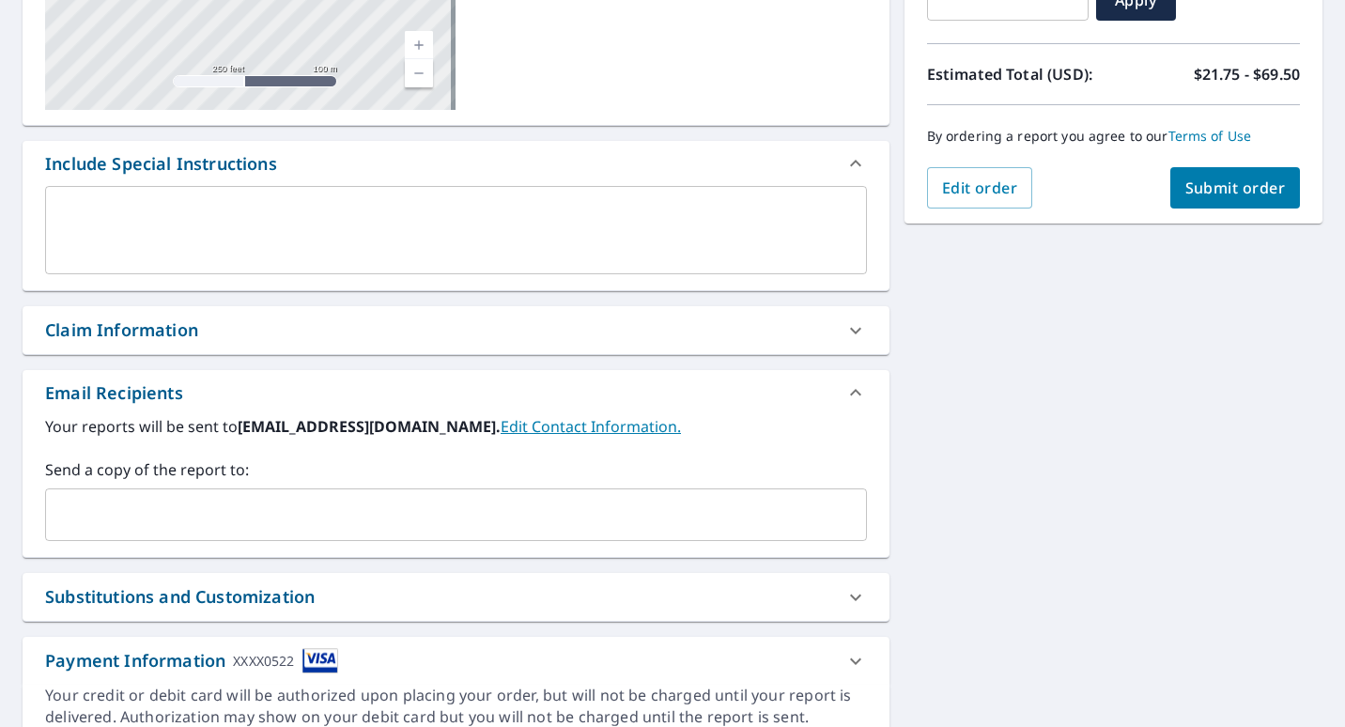
click at [115, 502] on input "text" at bounding box center [442, 515] width 777 height 36
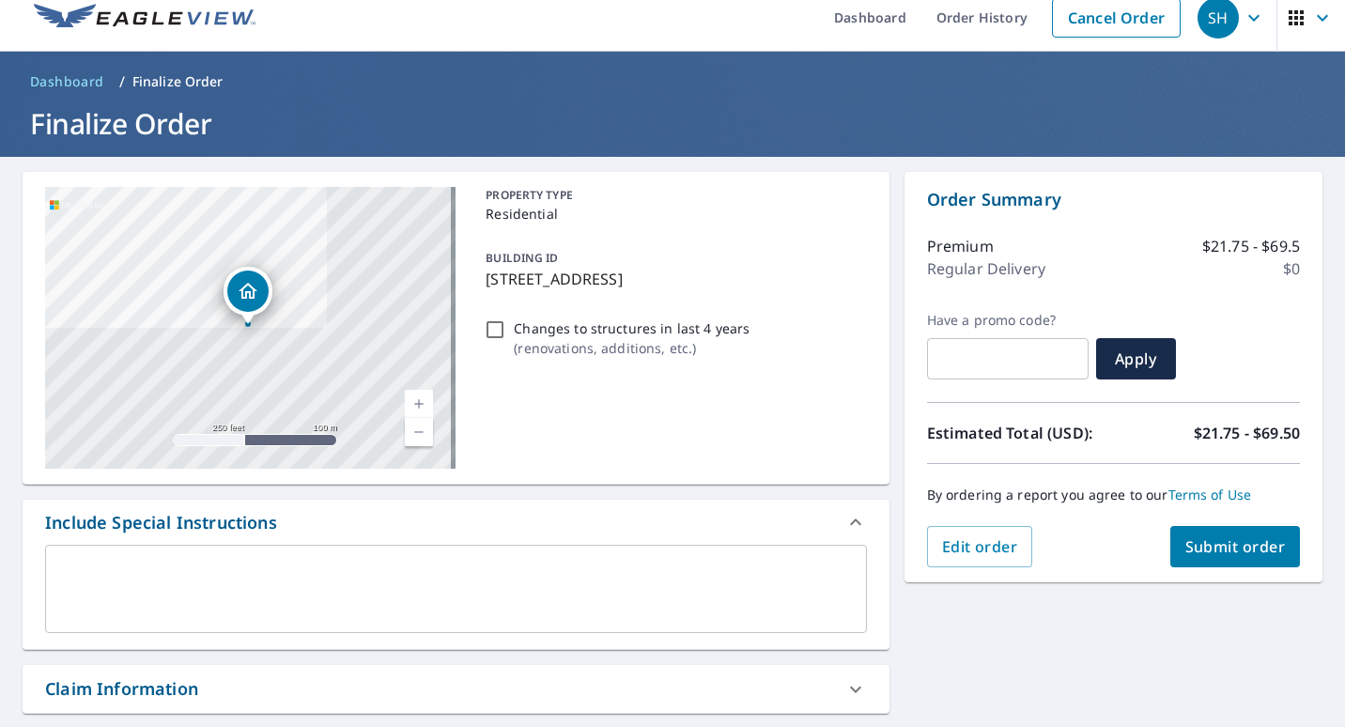
scroll to position [0, 0]
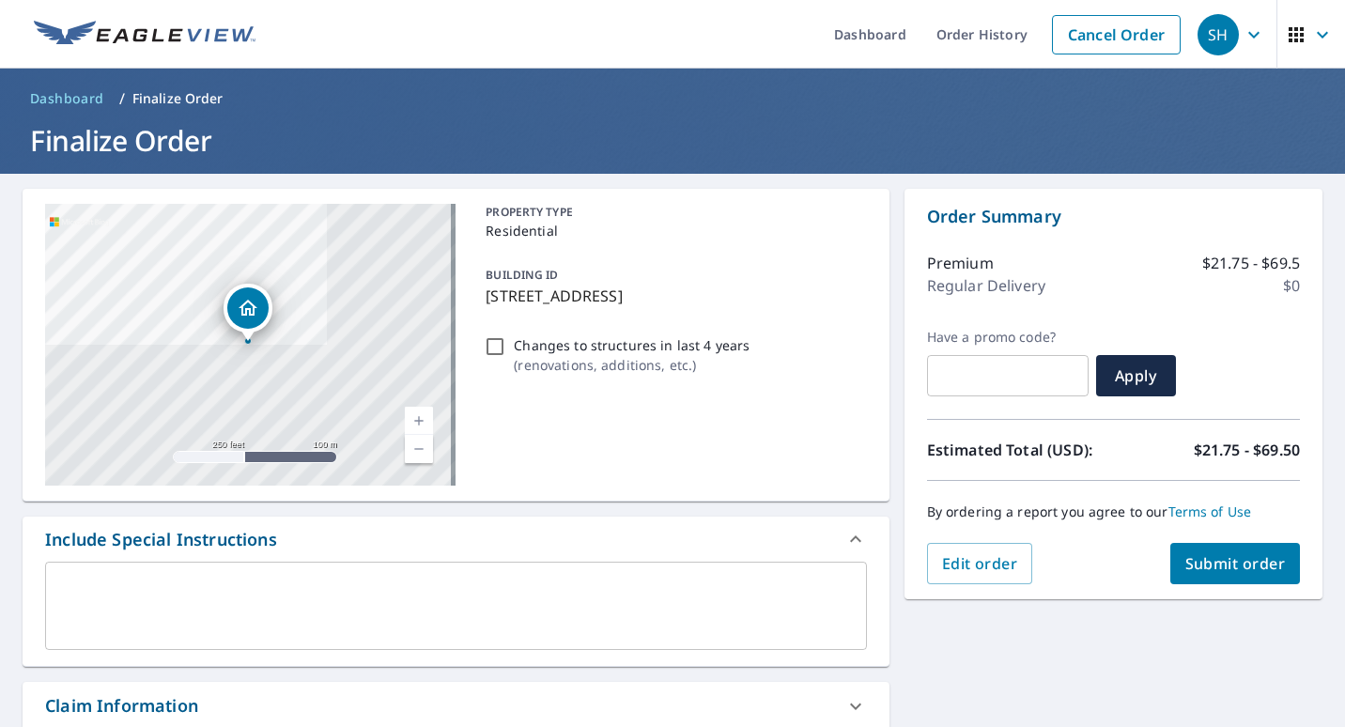
type input "[PERSON_NAME][EMAIL_ADDRESS][DOMAIN_NAME]"
click at [1220, 564] on span "Submit order" at bounding box center [1235, 563] width 100 height 21
